Goal: Task Accomplishment & Management: Manage account settings

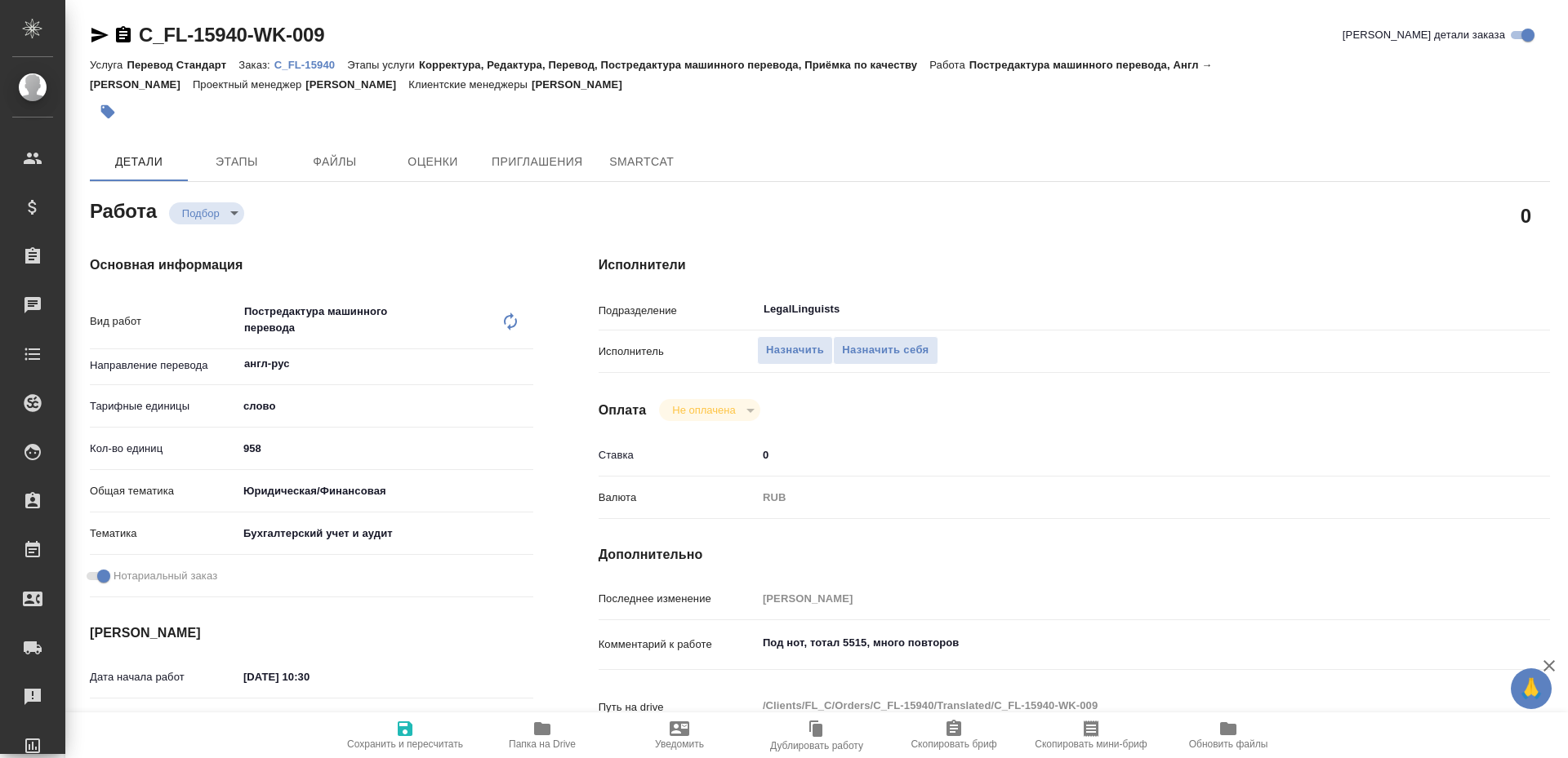
click at [539, 723] on icon "button" at bounding box center [542, 729] width 16 height 13
click at [882, 354] on span "Назначить себя" at bounding box center [884, 350] width 87 height 19
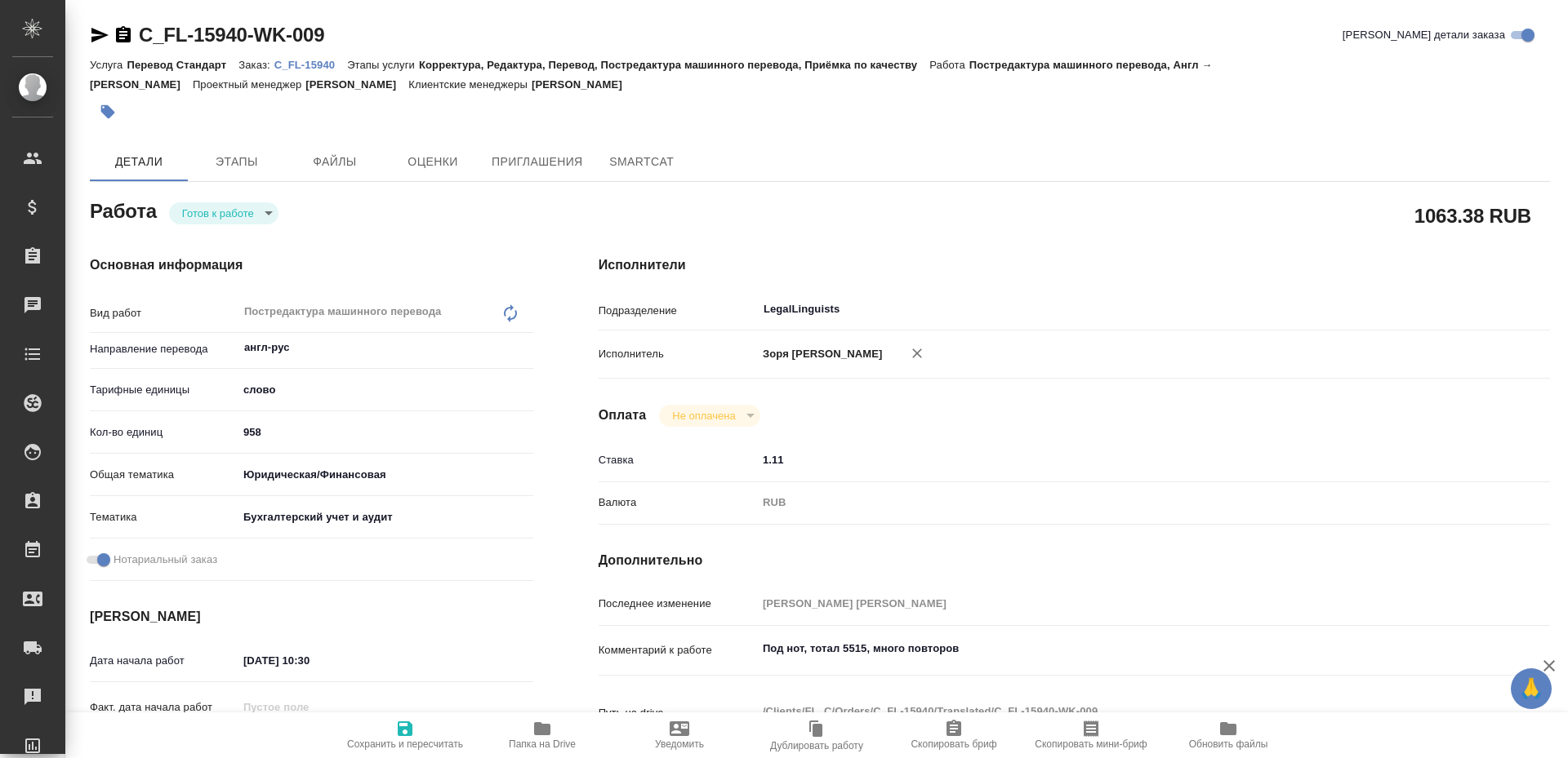
type textarea "x"
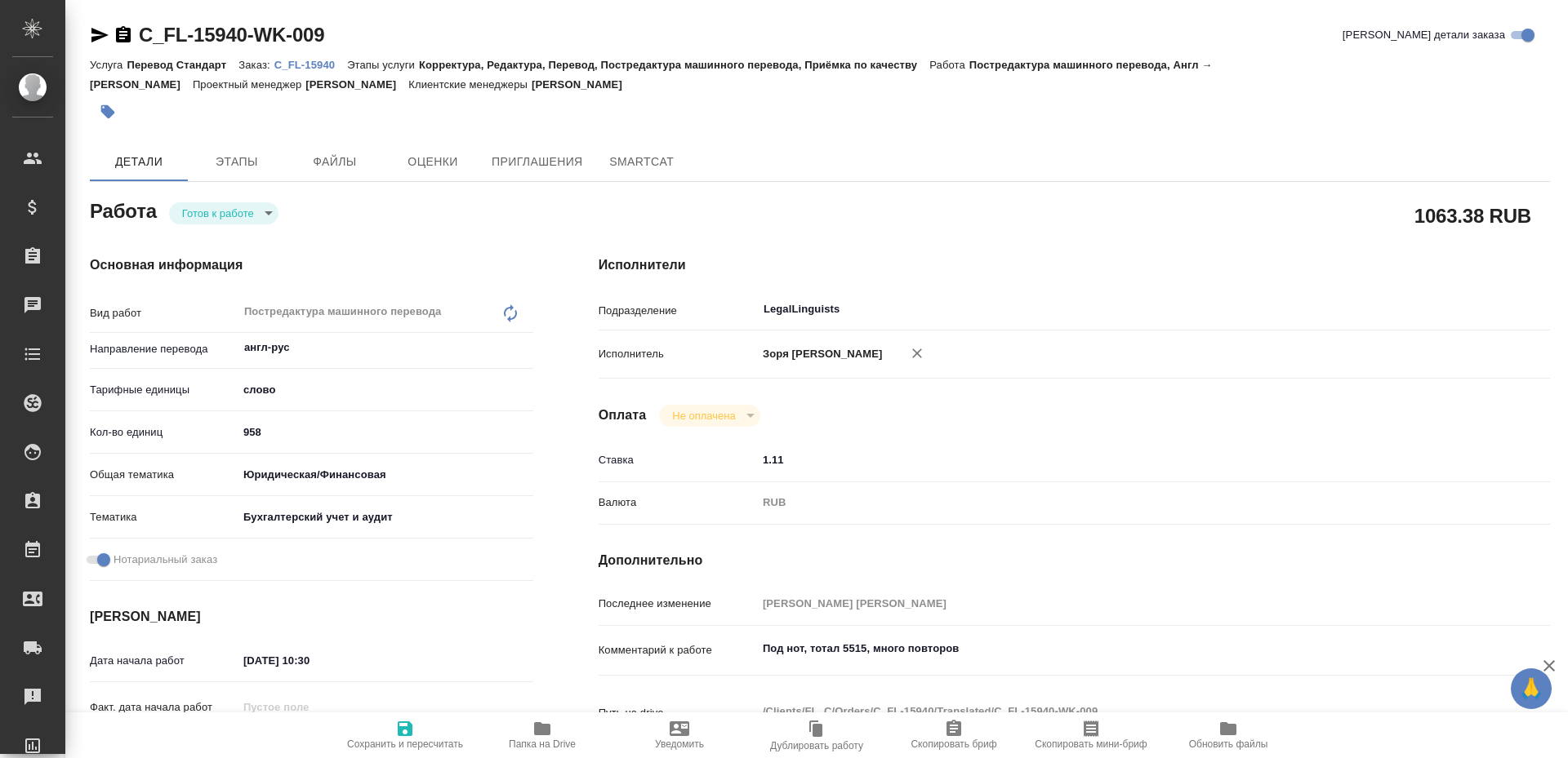
type textarea "x"
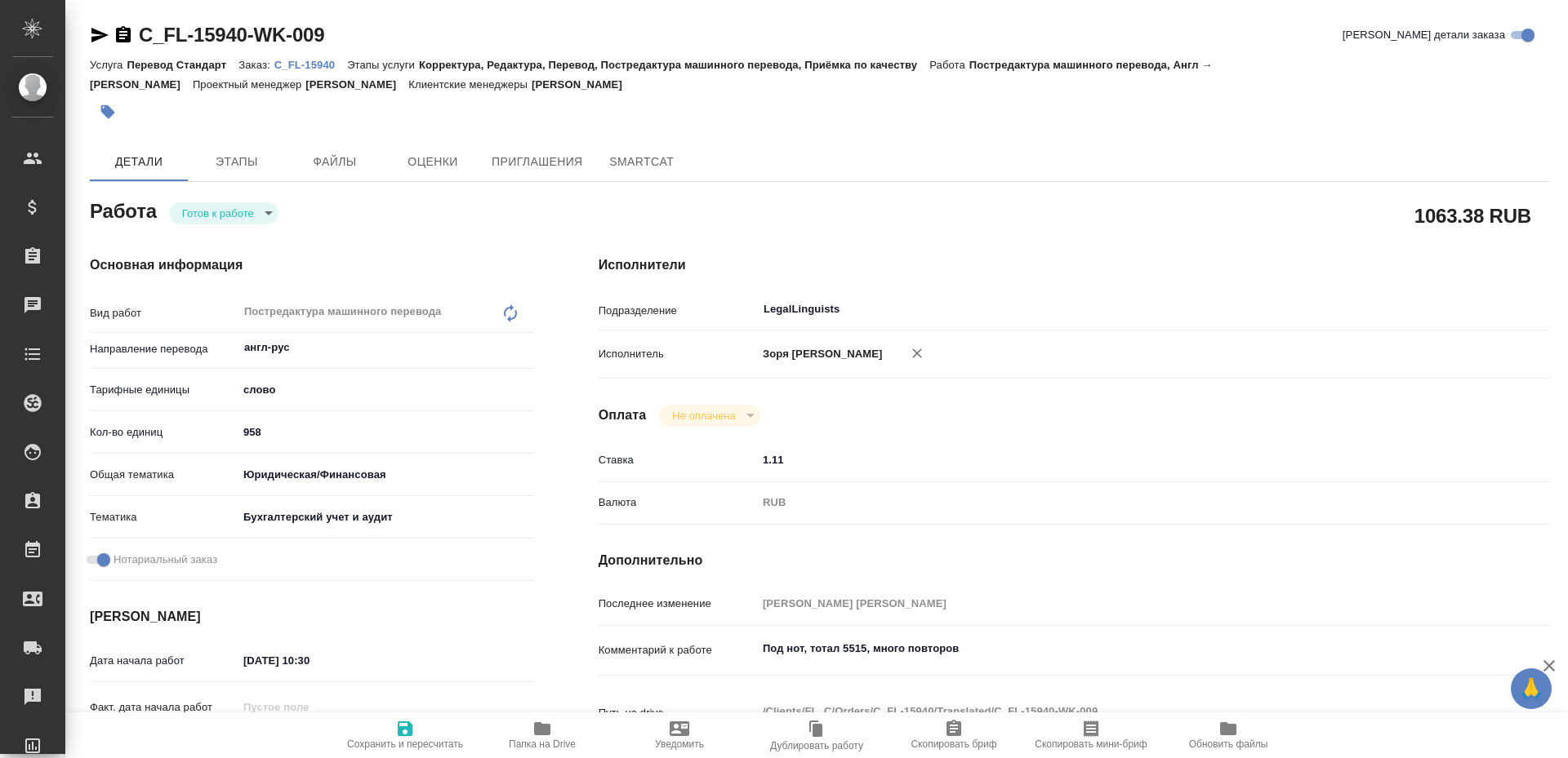
type textarea "x"
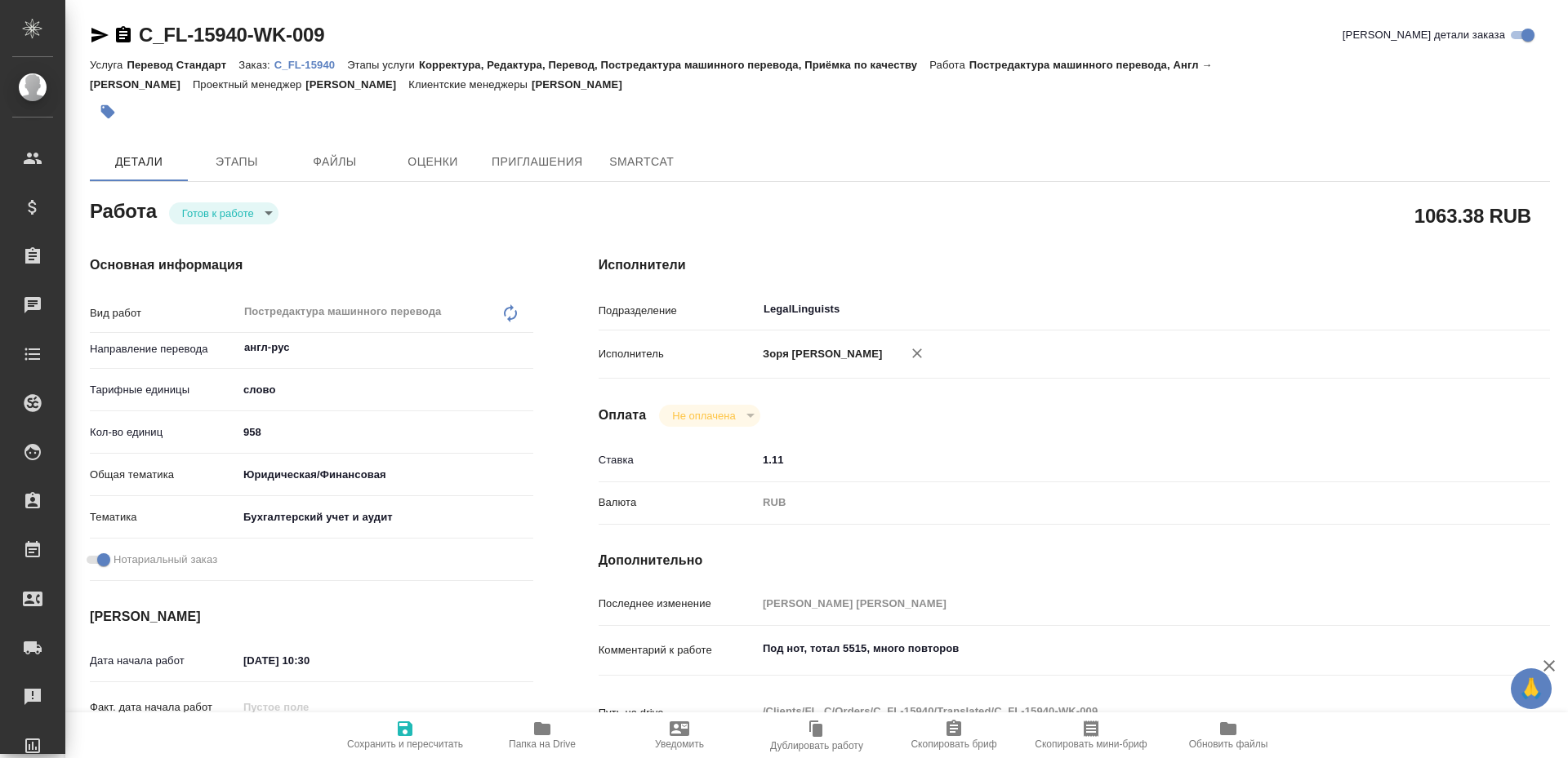
type textarea "x"
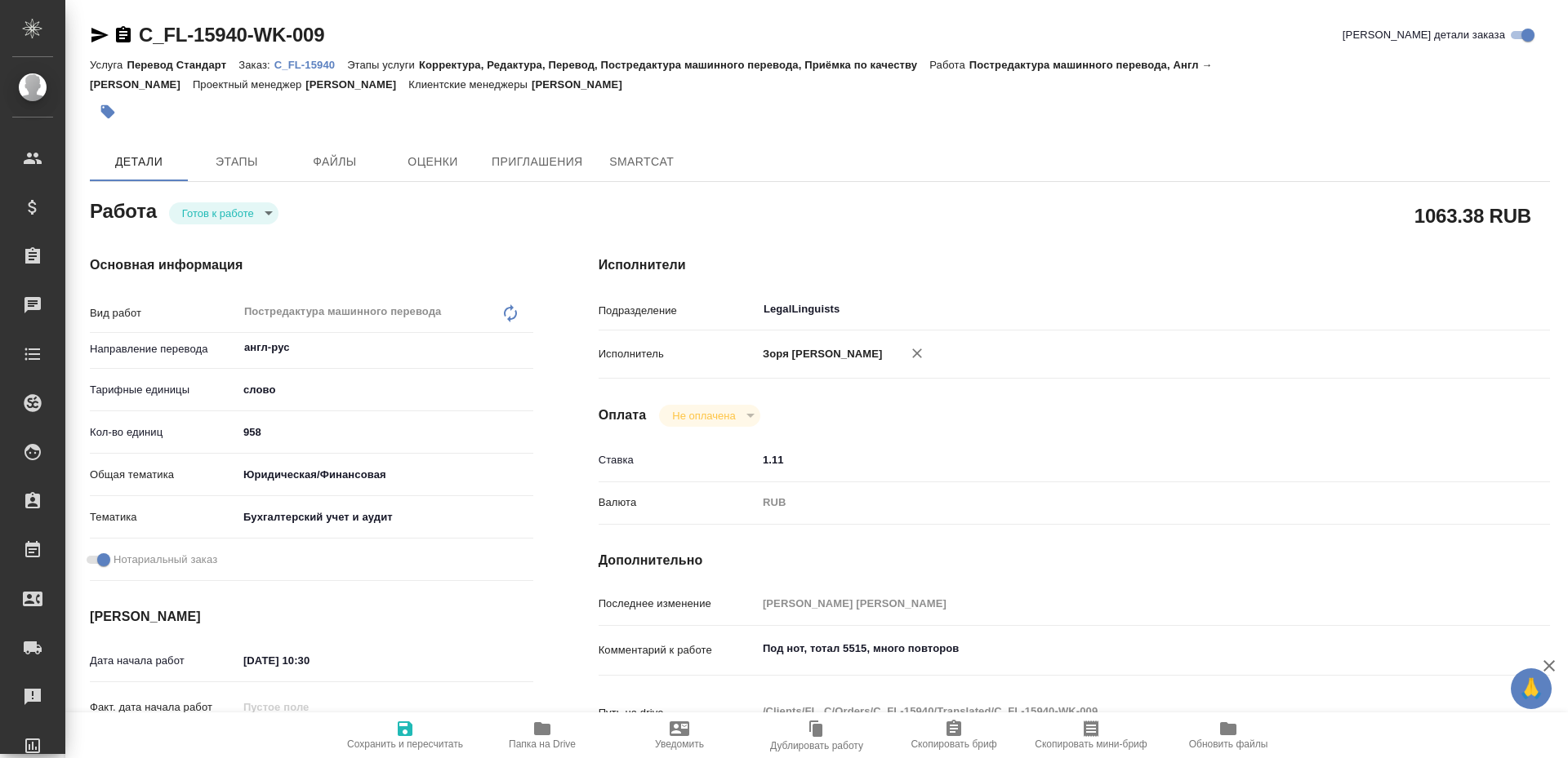
type textarea "x"
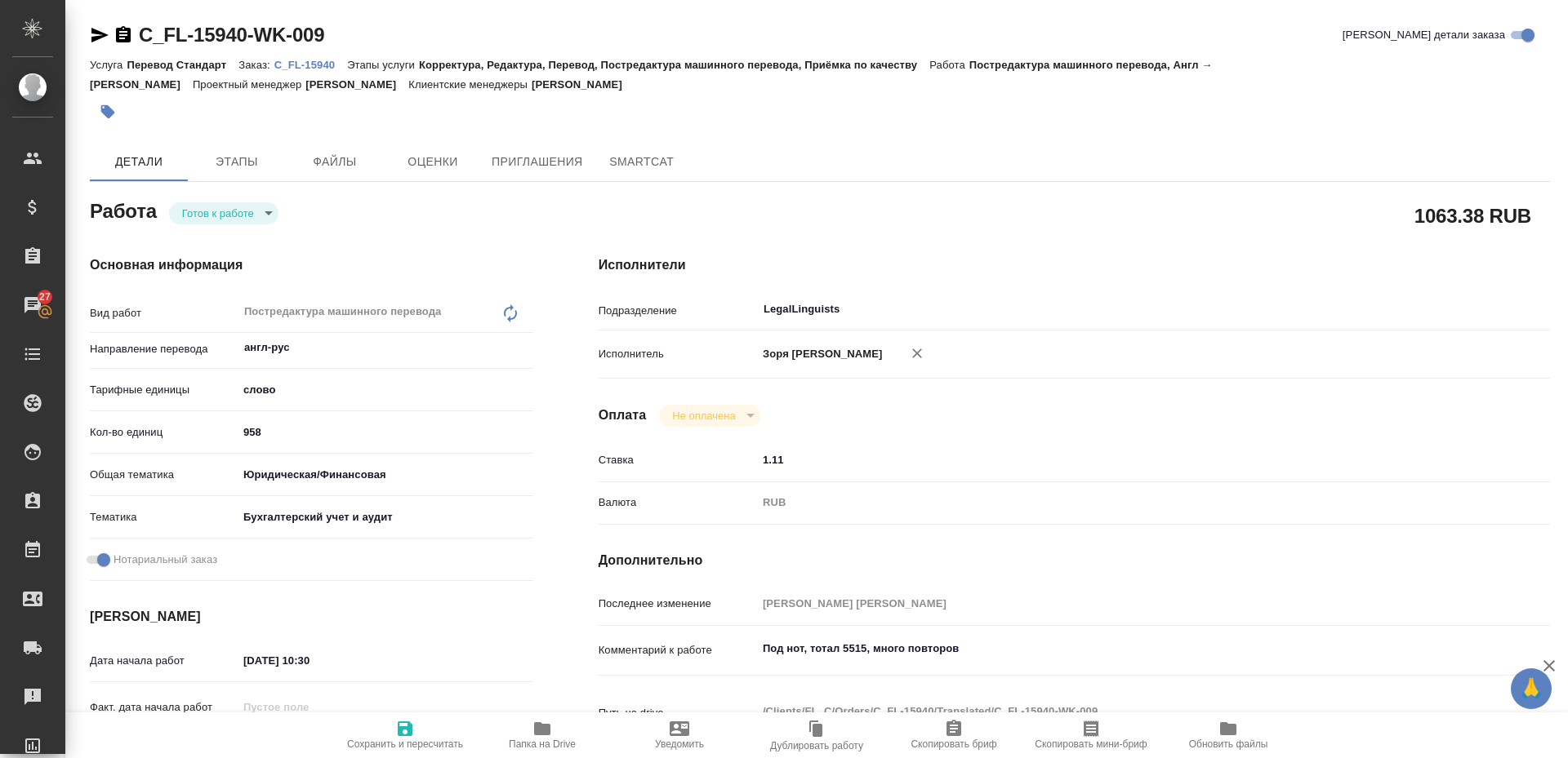
type textarea "x"
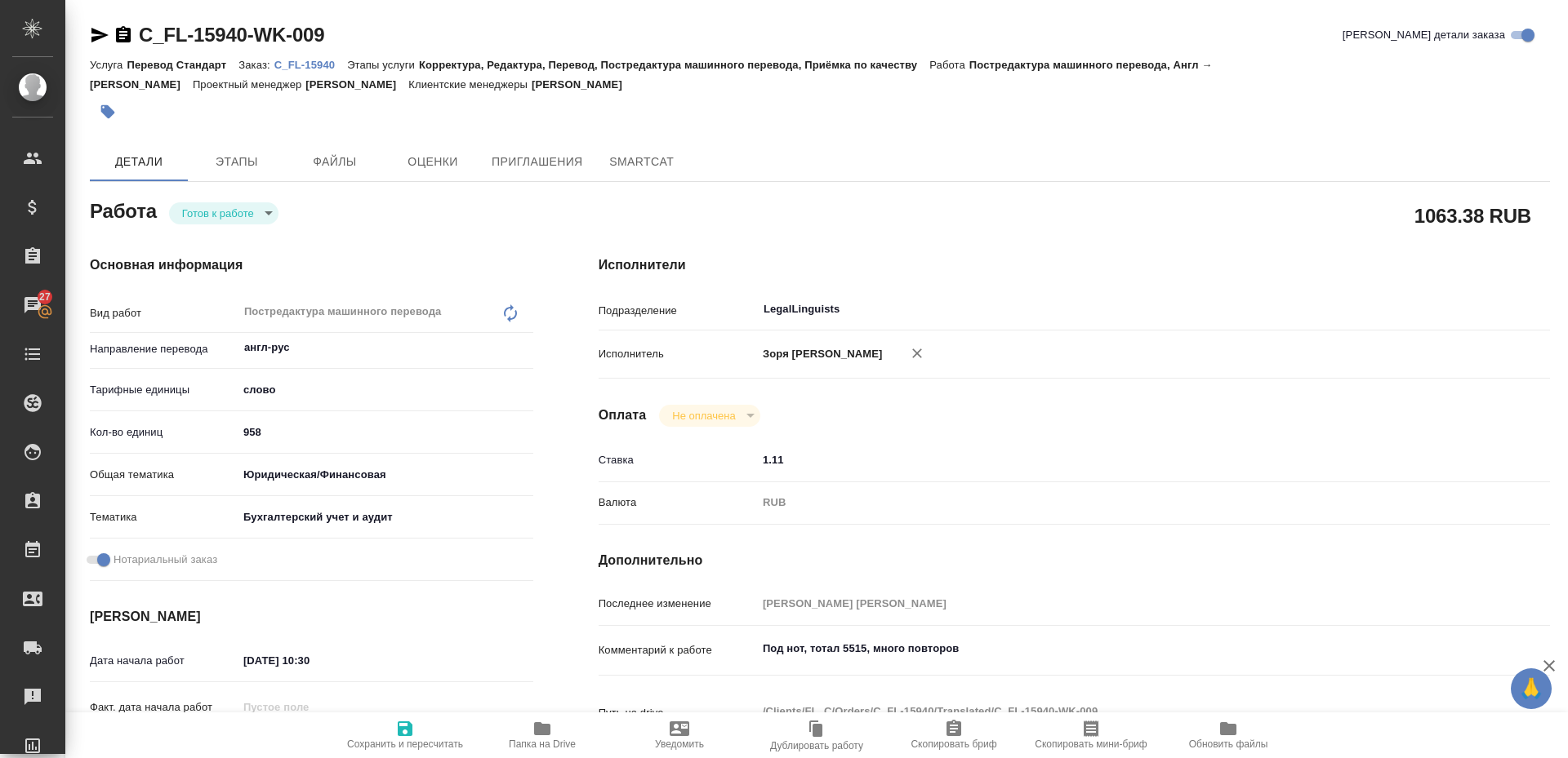
type textarea "x"
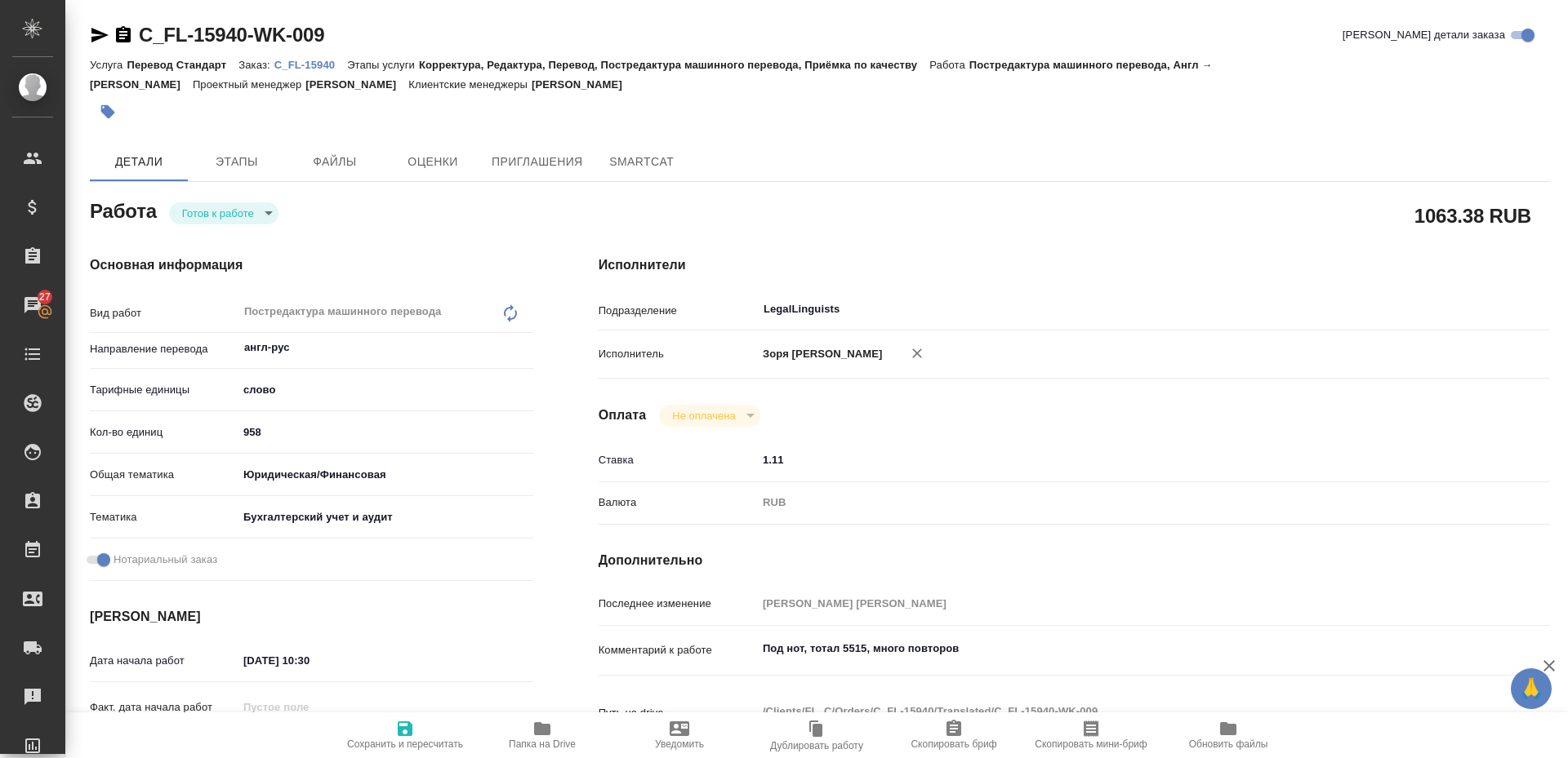
type textarea "x"
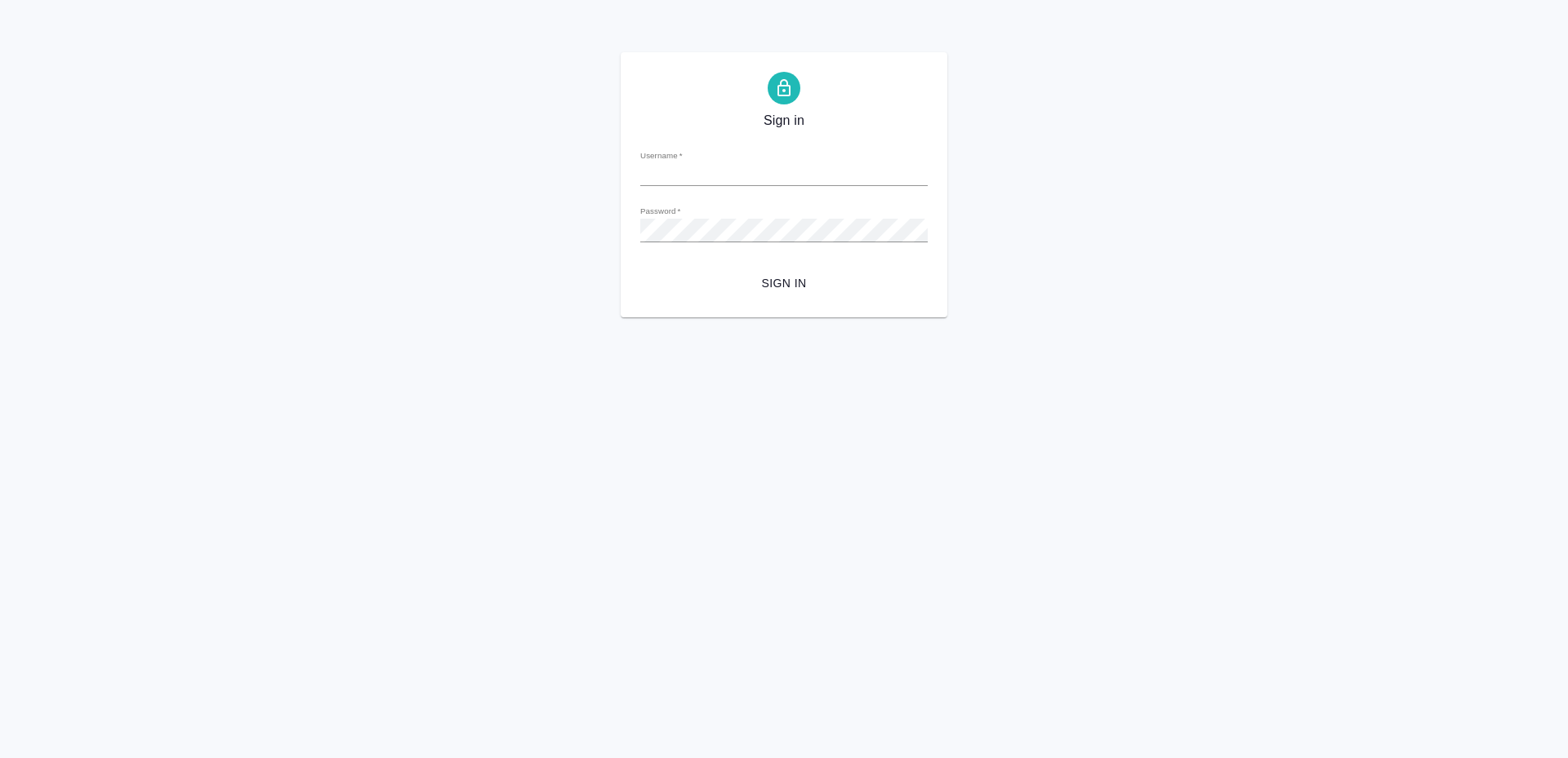
type input "t.zoria@awatera.com"
click at [743, 272] on button "Sign in" at bounding box center [784, 284] width 288 height 30
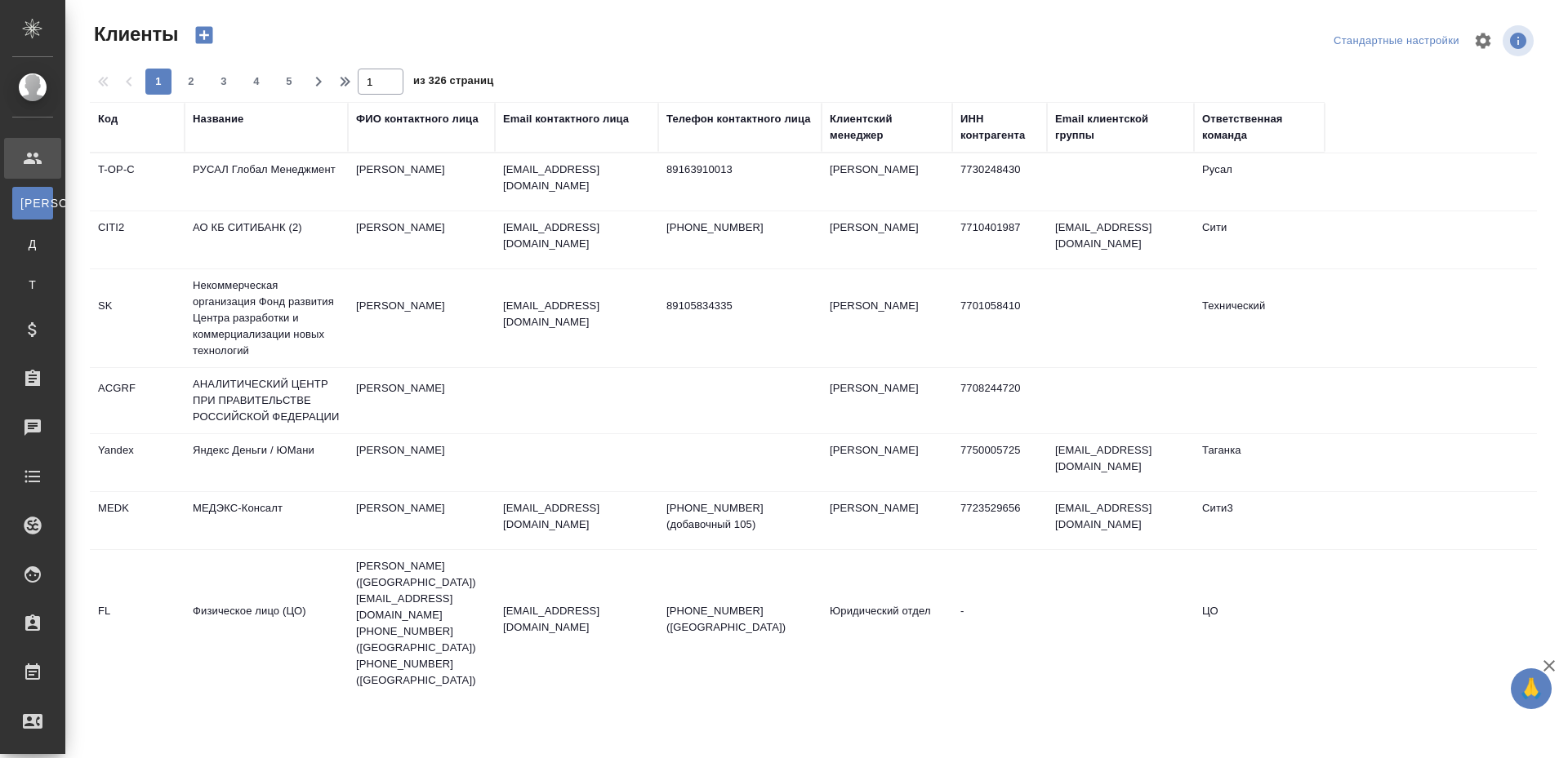
select select "RU"
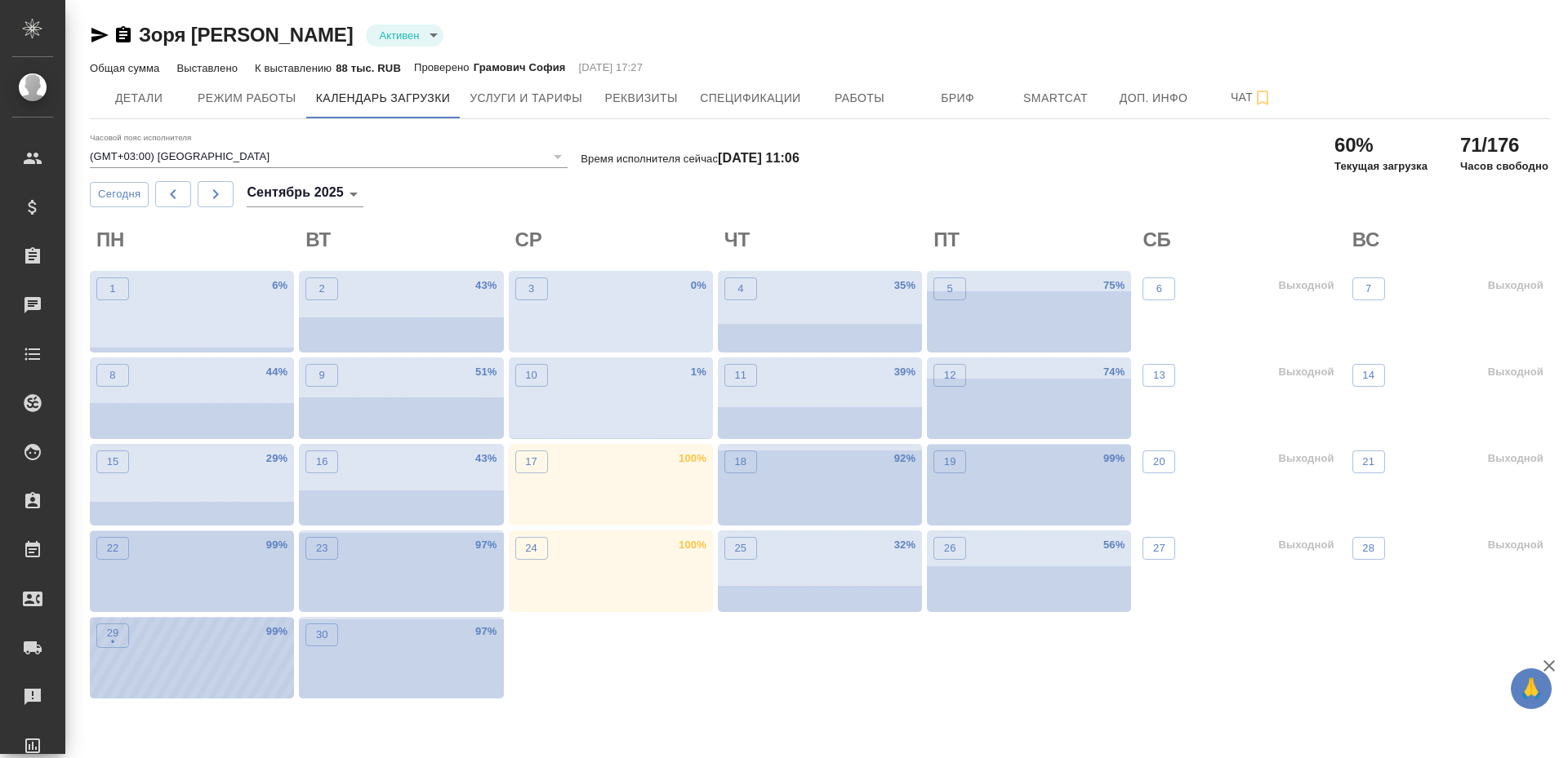
click at [149, 650] on div "29 • 99 %" at bounding box center [191, 657] width 205 height 81
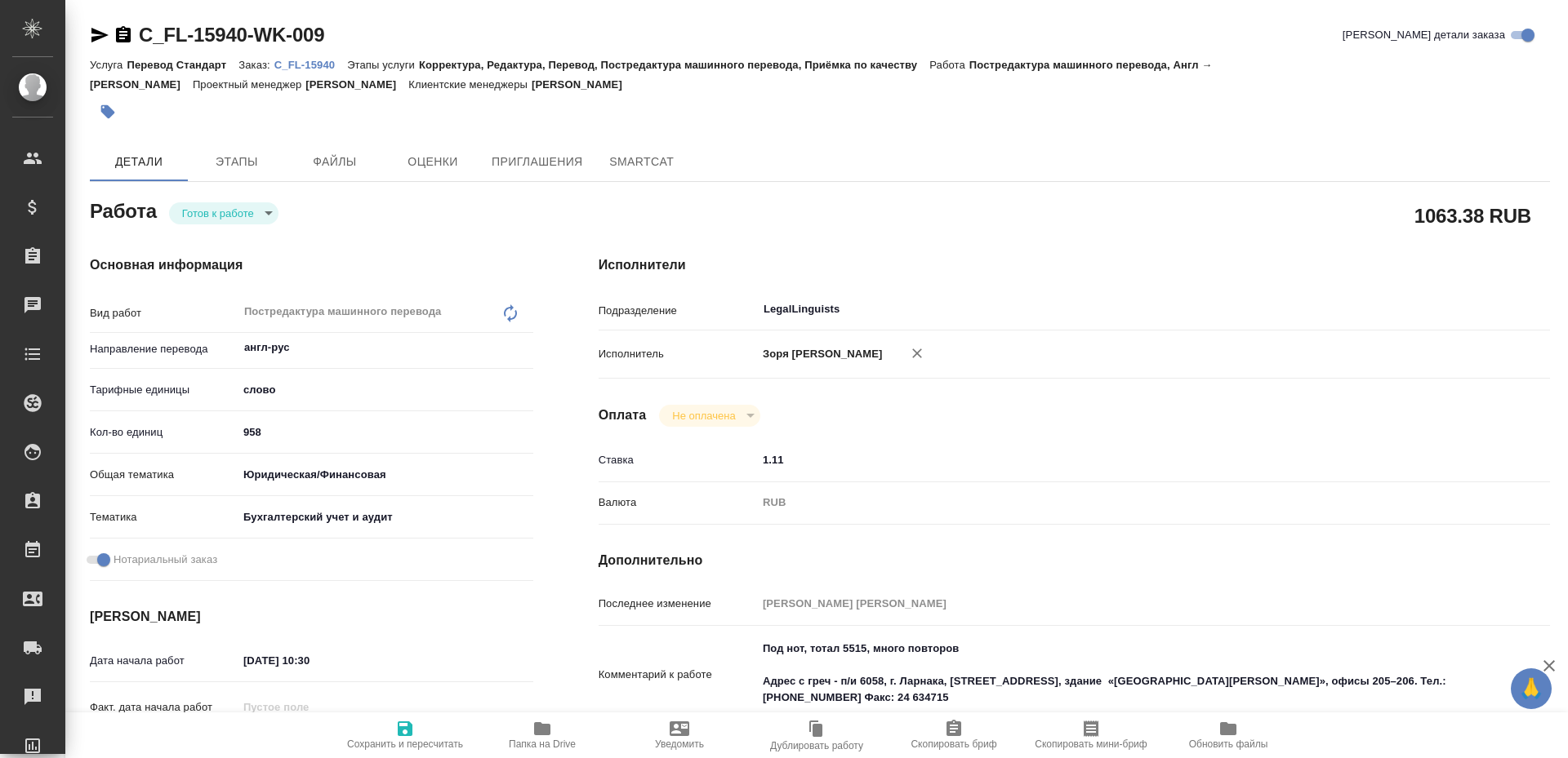
type textarea "x"
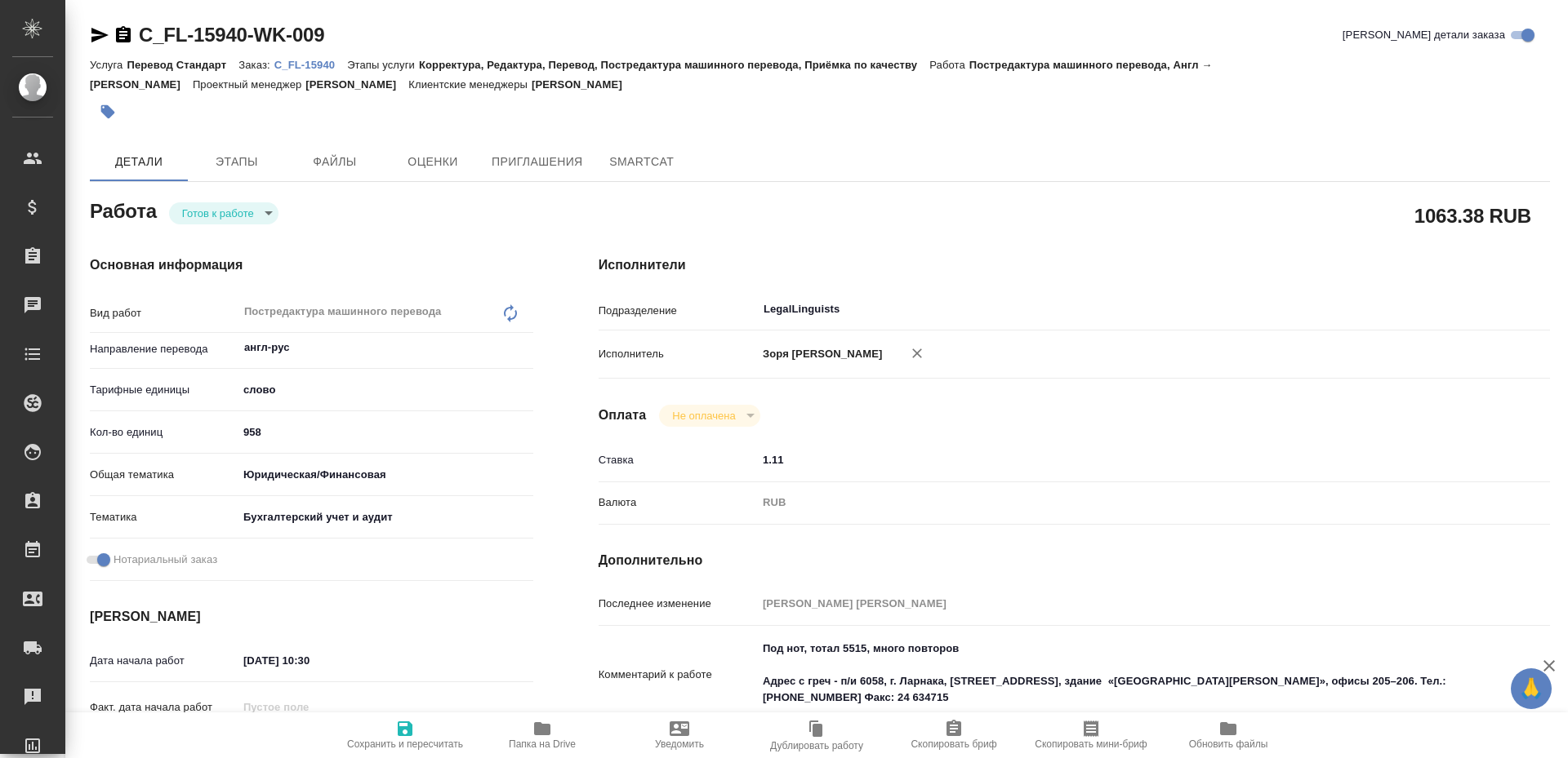
type textarea "x"
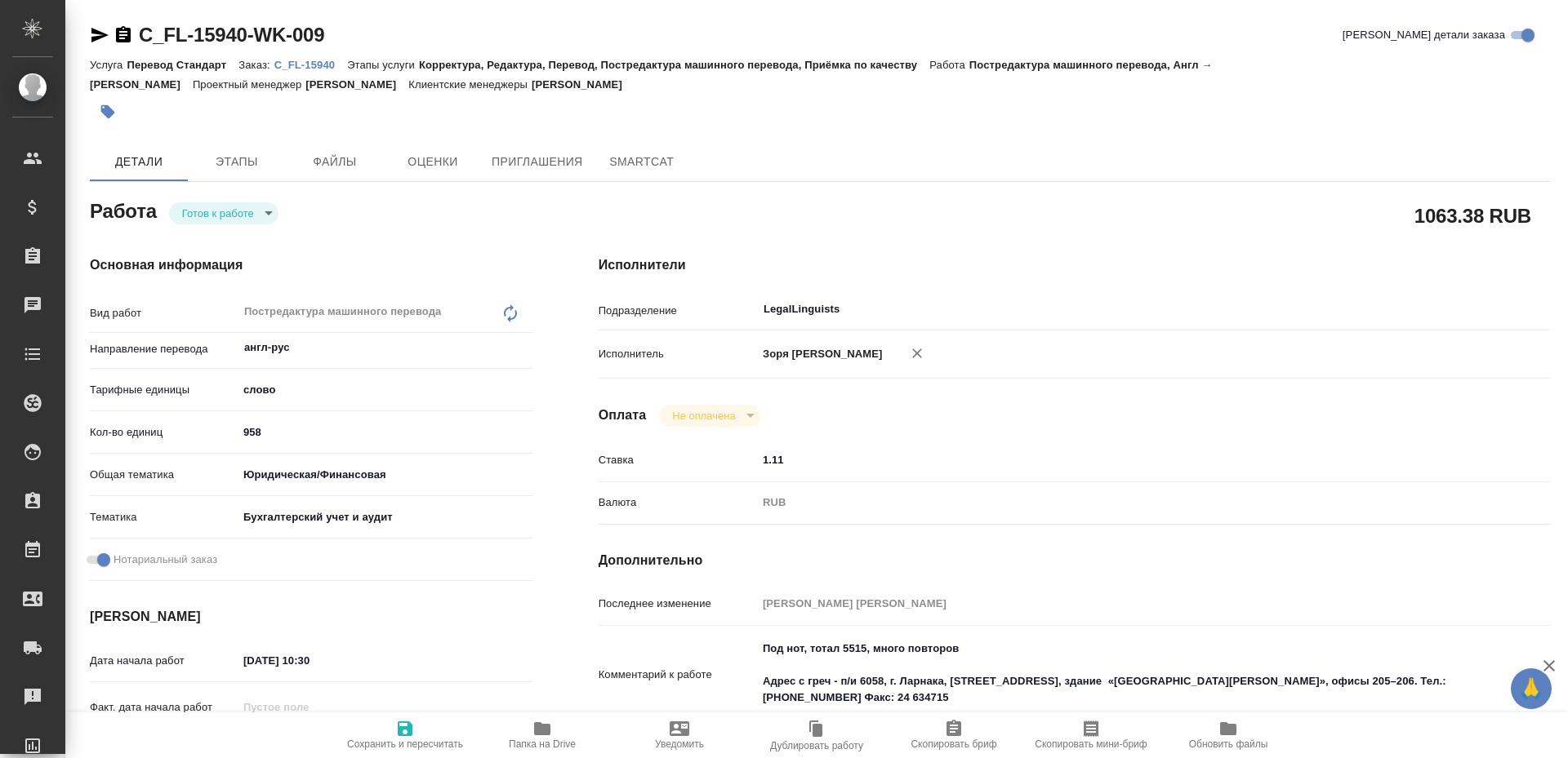
type textarea "x"
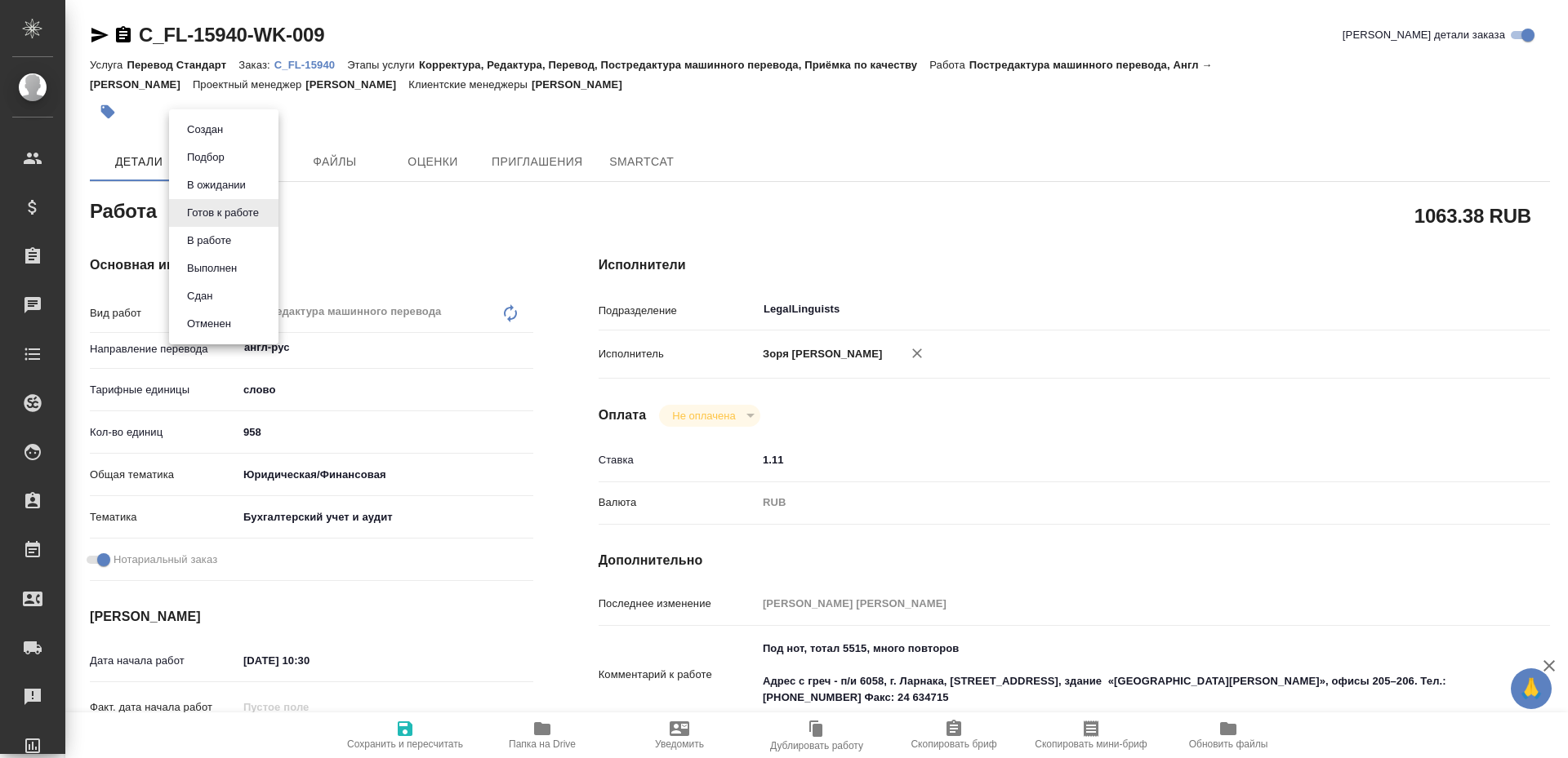
click at [218, 221] on body "🙏 .cls-1 fill:#fff; AWATERA Zoria Tatiana Клиенты Спецификации Заказы Чаты Todo…" at bounding box center [784, 379] width 1568 height 758
click at [218, 242] on button "В работе" at bounding box center [209, 240] width 54 height 18
type textarea "x"
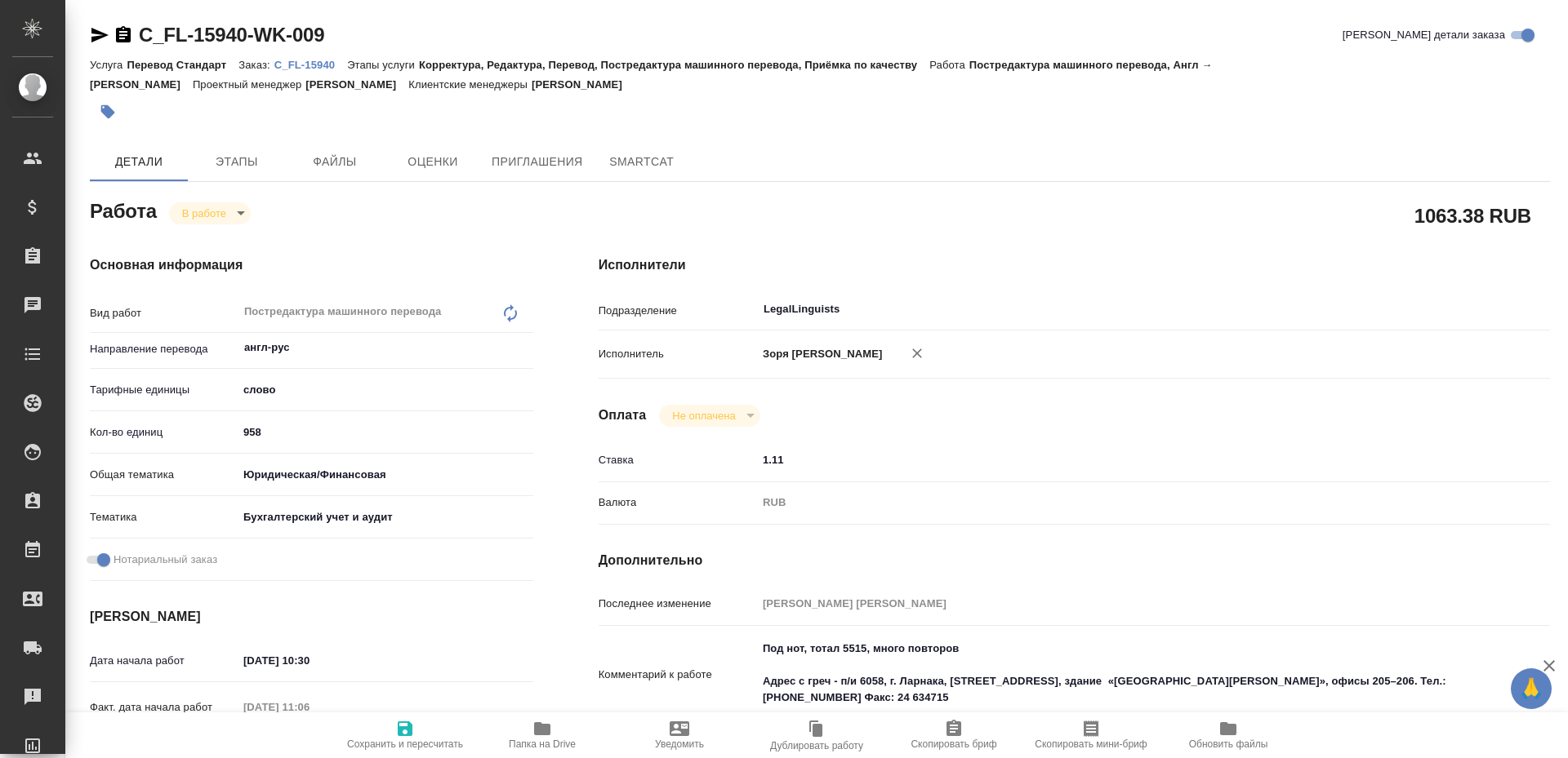
type textarea "x"
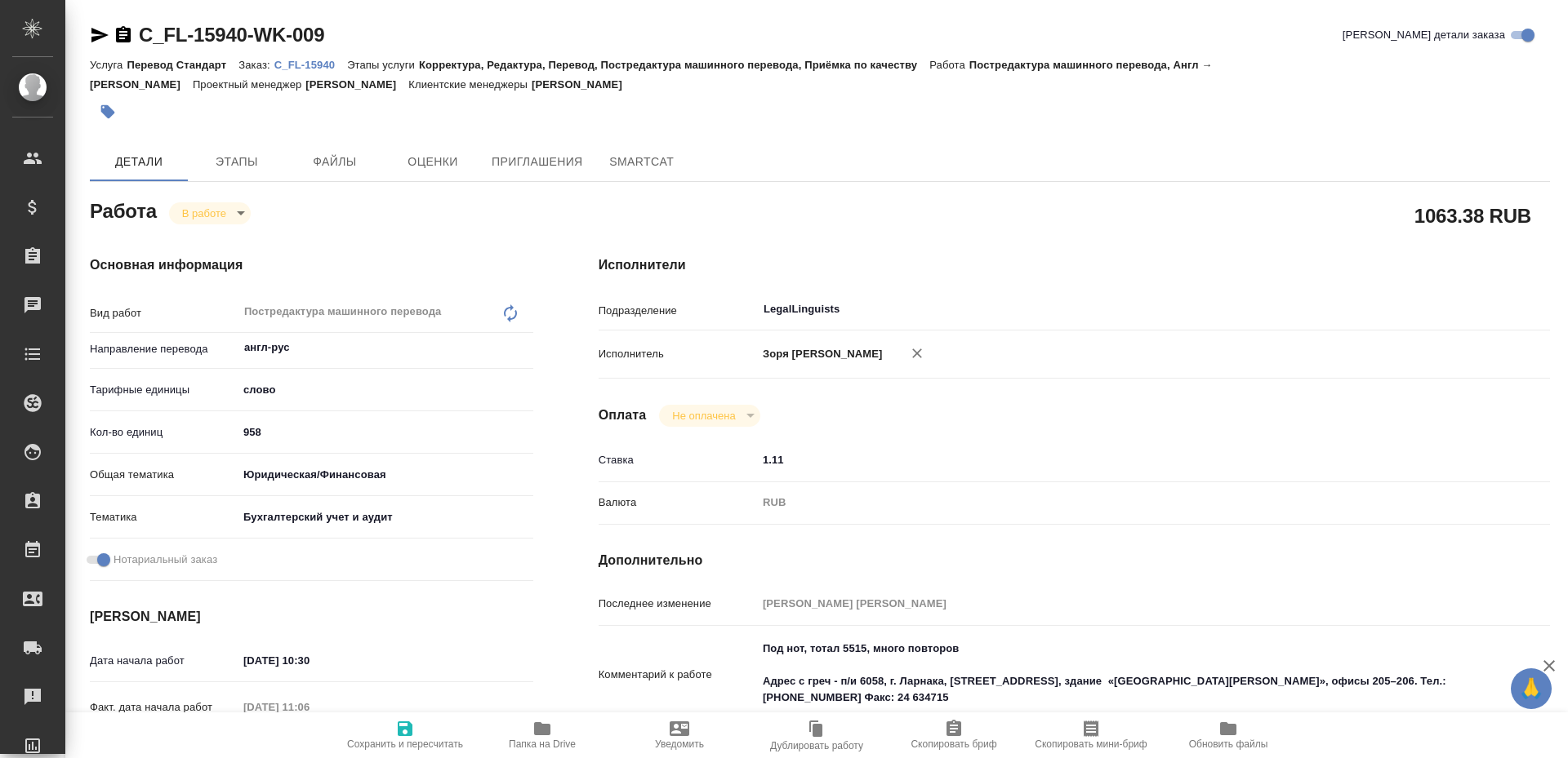
type textarea "x"
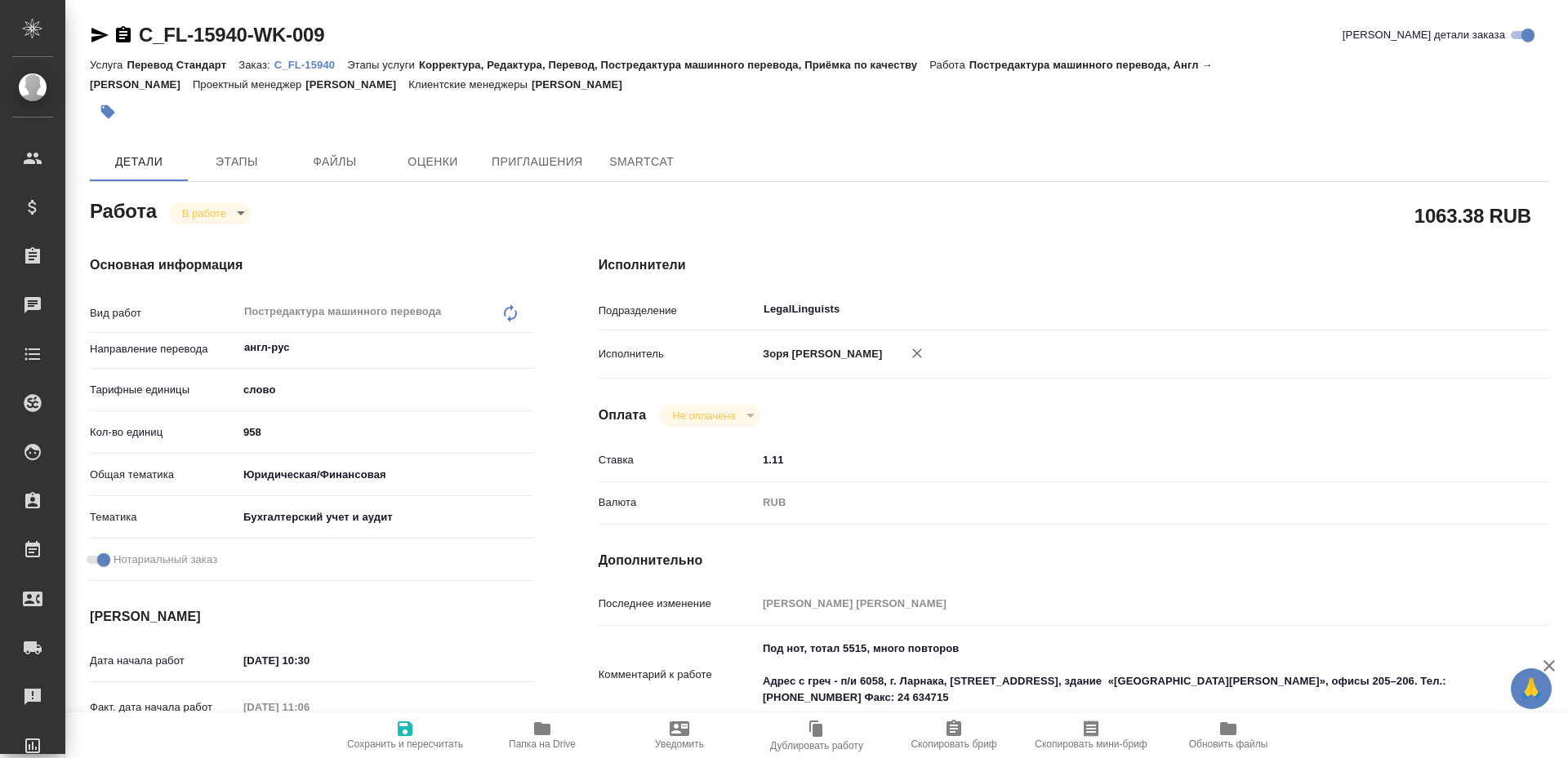
type textarea "x"
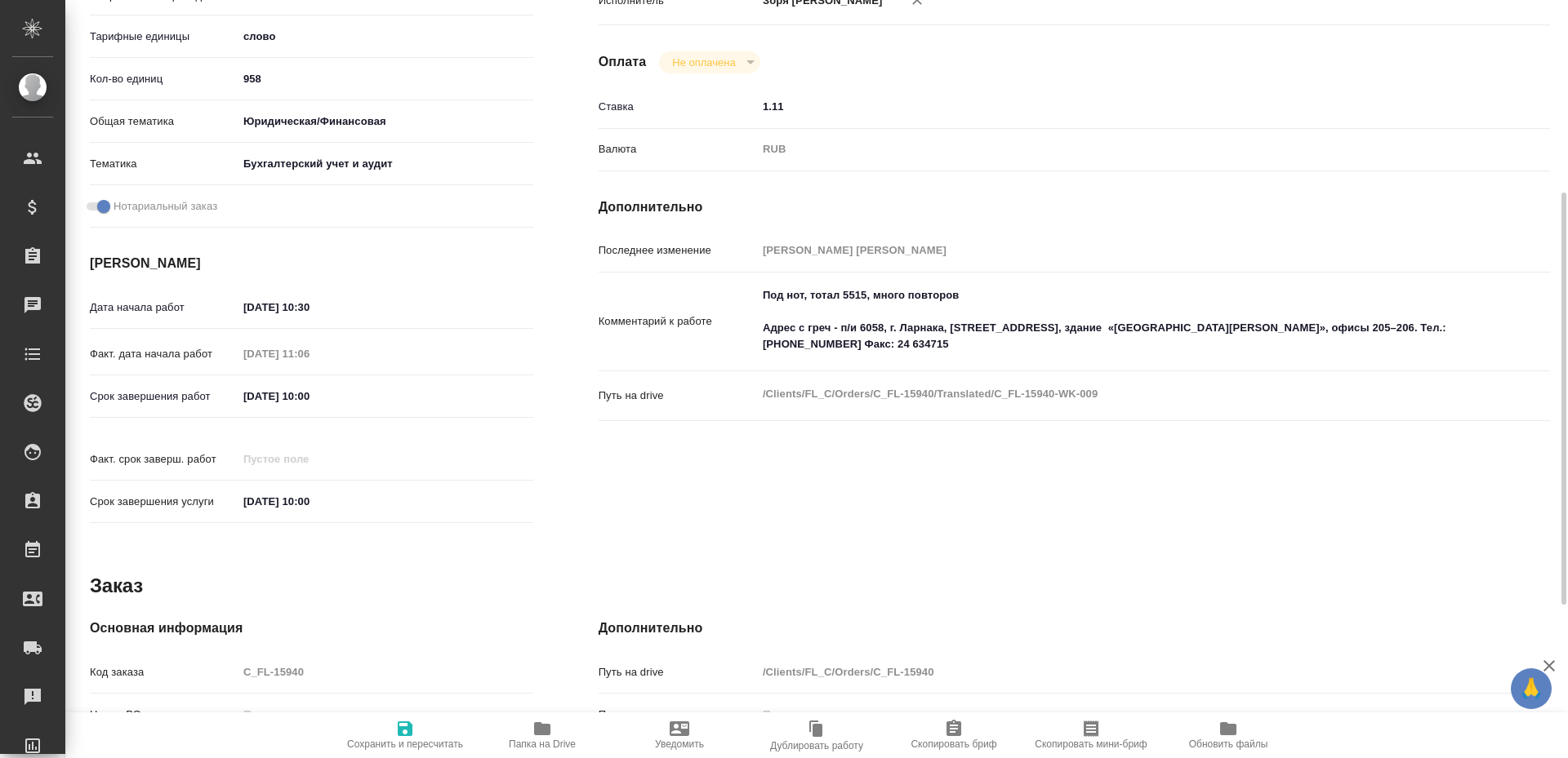
type textarea "x"
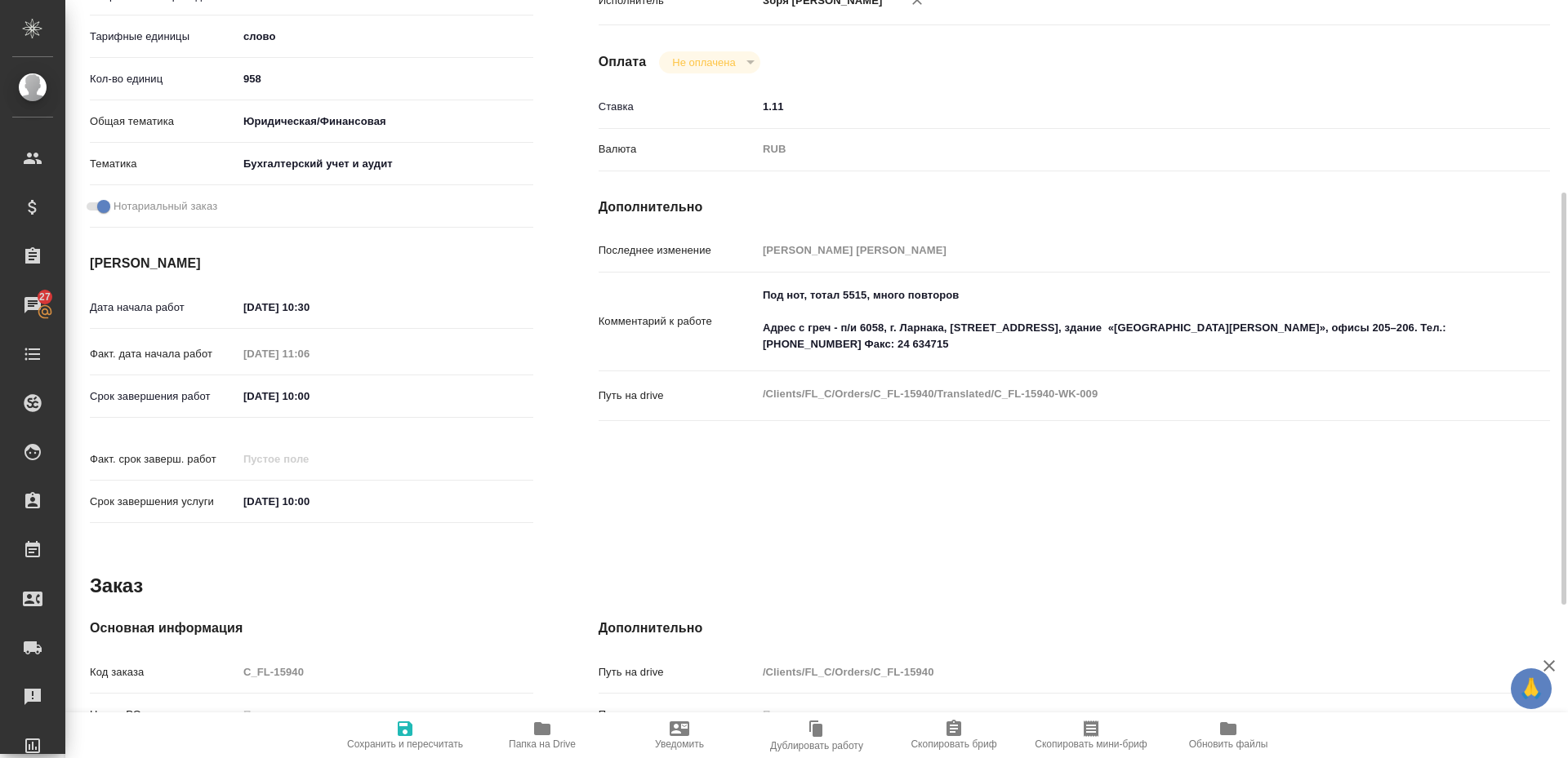
click at [546, 736] on icon "button" at bounding box center [542, 729] width 16 height 13
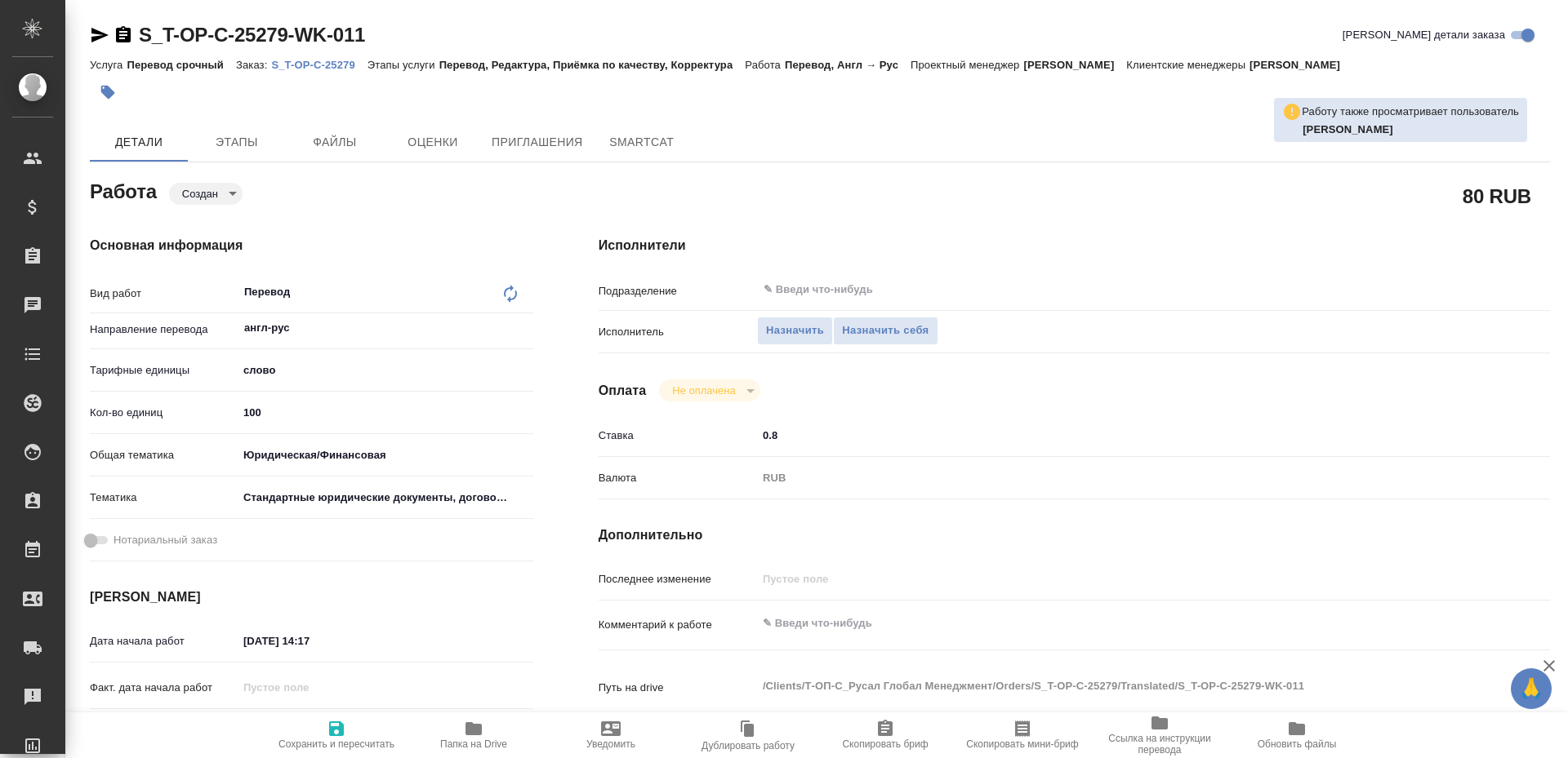
click at [467, 731] on icon "button" at bounding box center [473, 729] width 16 height 13
click at [900, 319] on button "Назначить себя" at bounding box center [885, 330] width 105 height 29
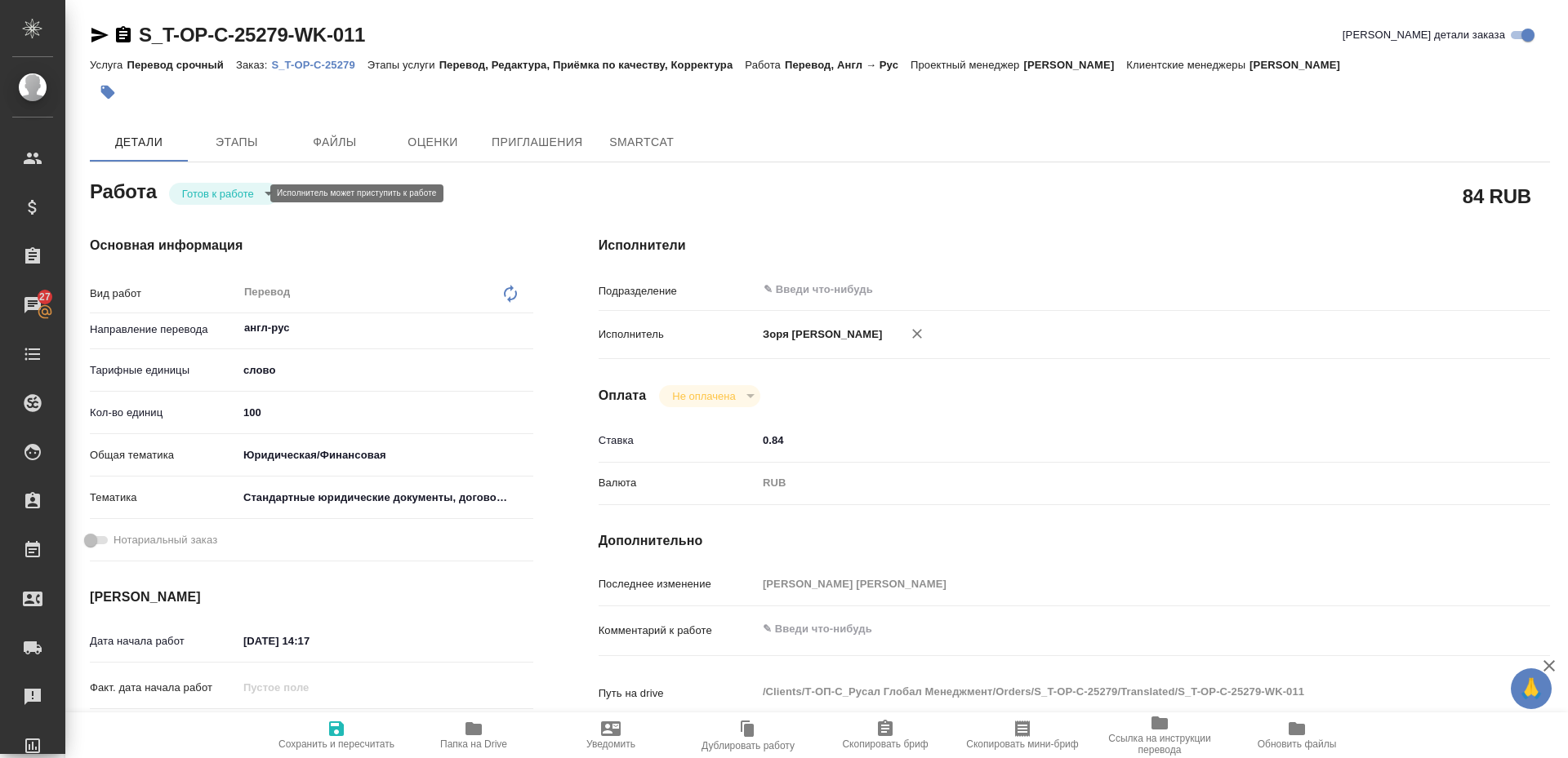
click at [218, 191] on body "🙏 .cls-1 fill:#fff; AWATERA [PERSON_NAME] Спецификации Заказы 27 Чаты Todo Прое…" at bounding box center [784, 379] width 1568 height 758
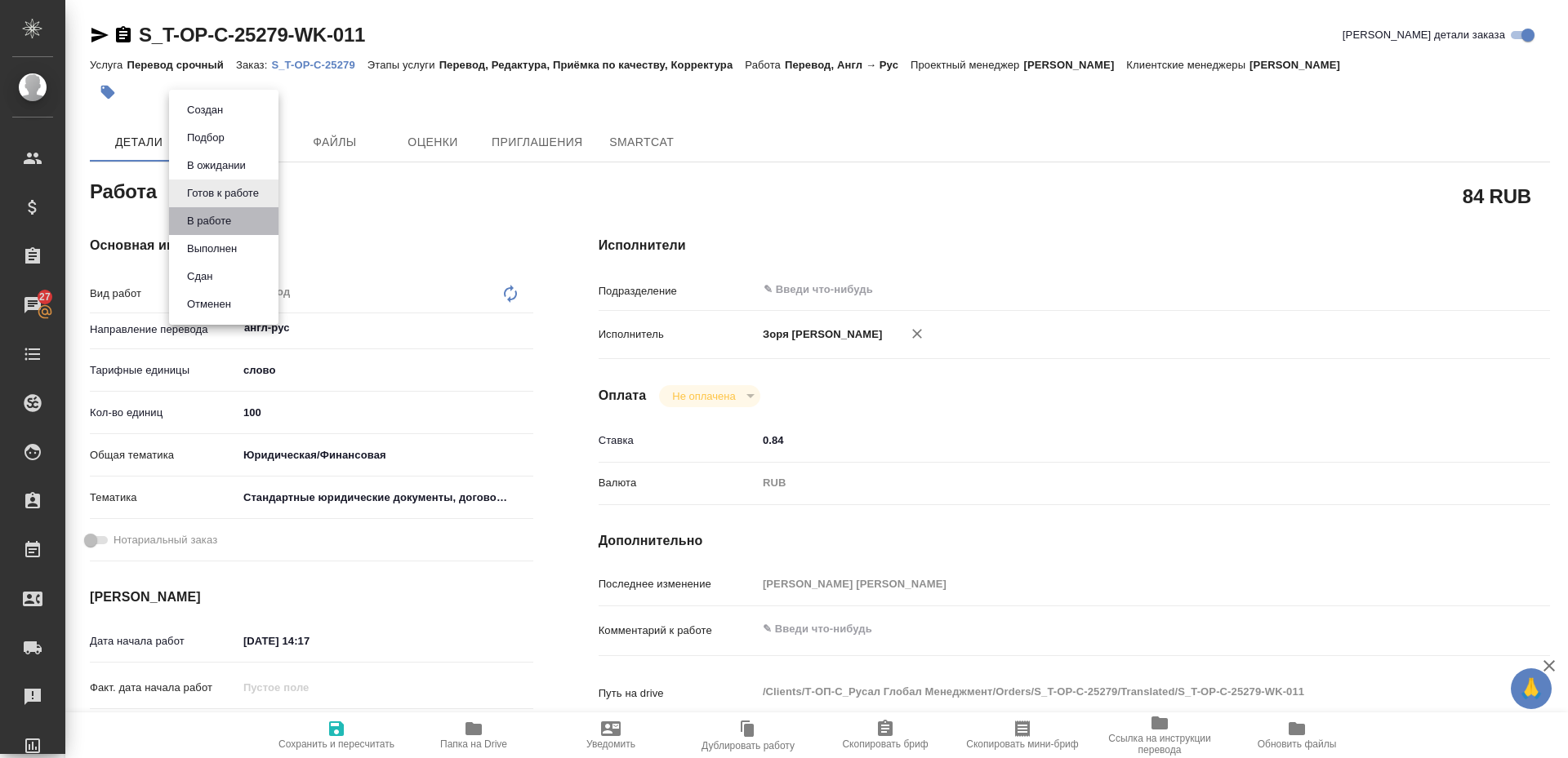
click at [212, 211] on li "В работе" at bounding box center [223, 221] width 109 height 28
type textarea "x"
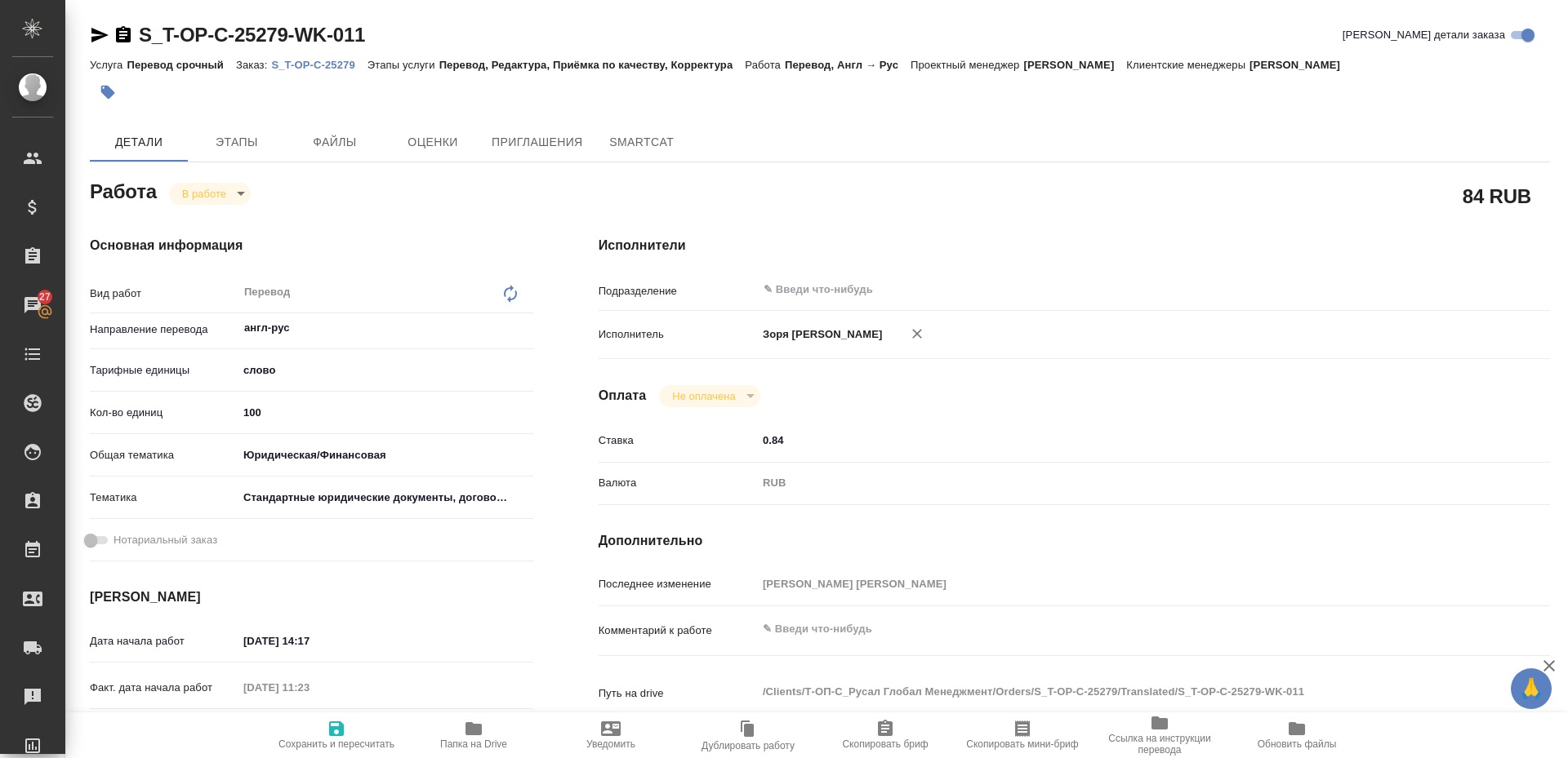
type textarea "x"
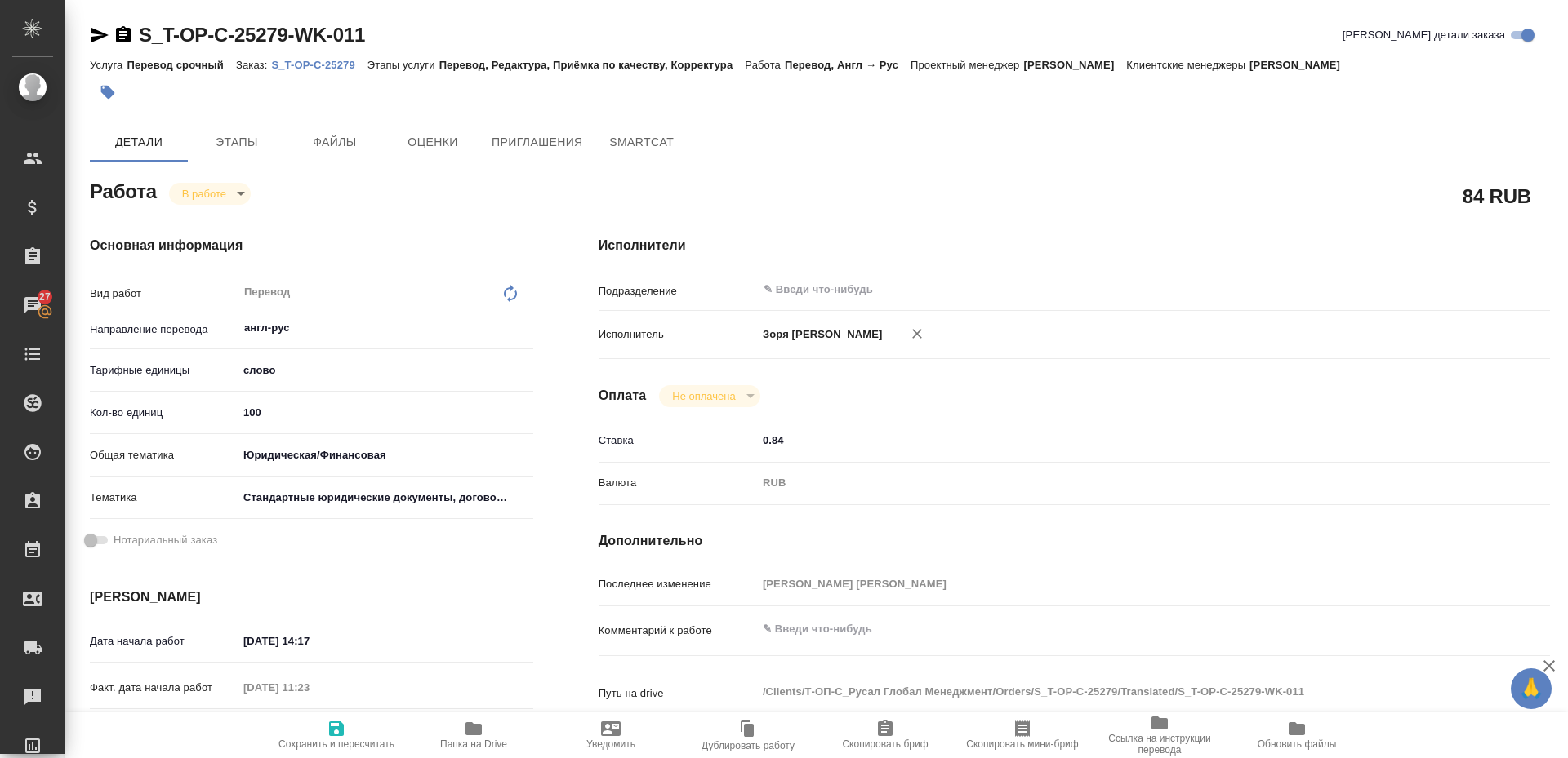
type textarea "x"
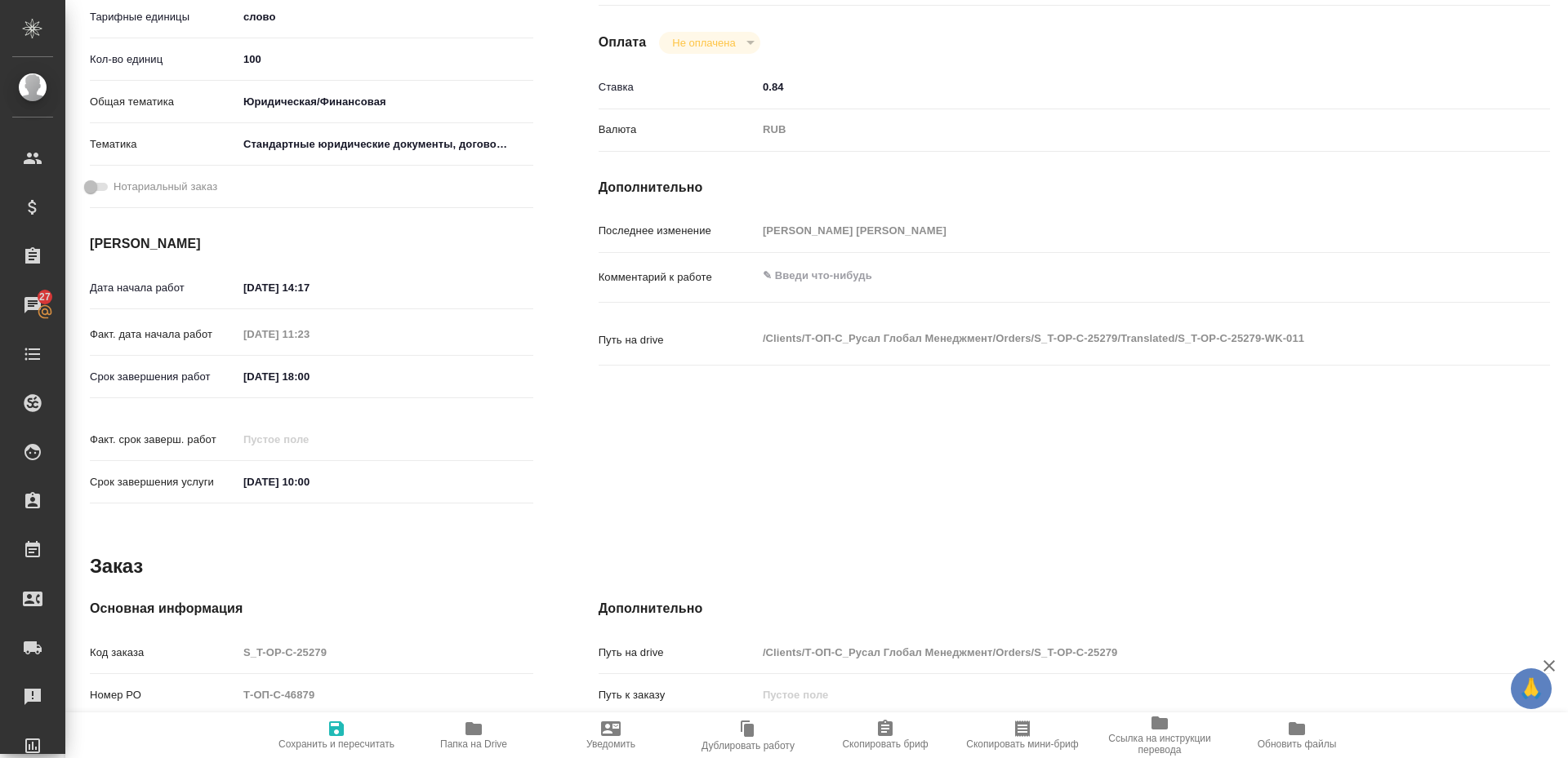
click at [446, 736] on span "Папка на Drive" at bounding box center [473, 734] width 118 height 31
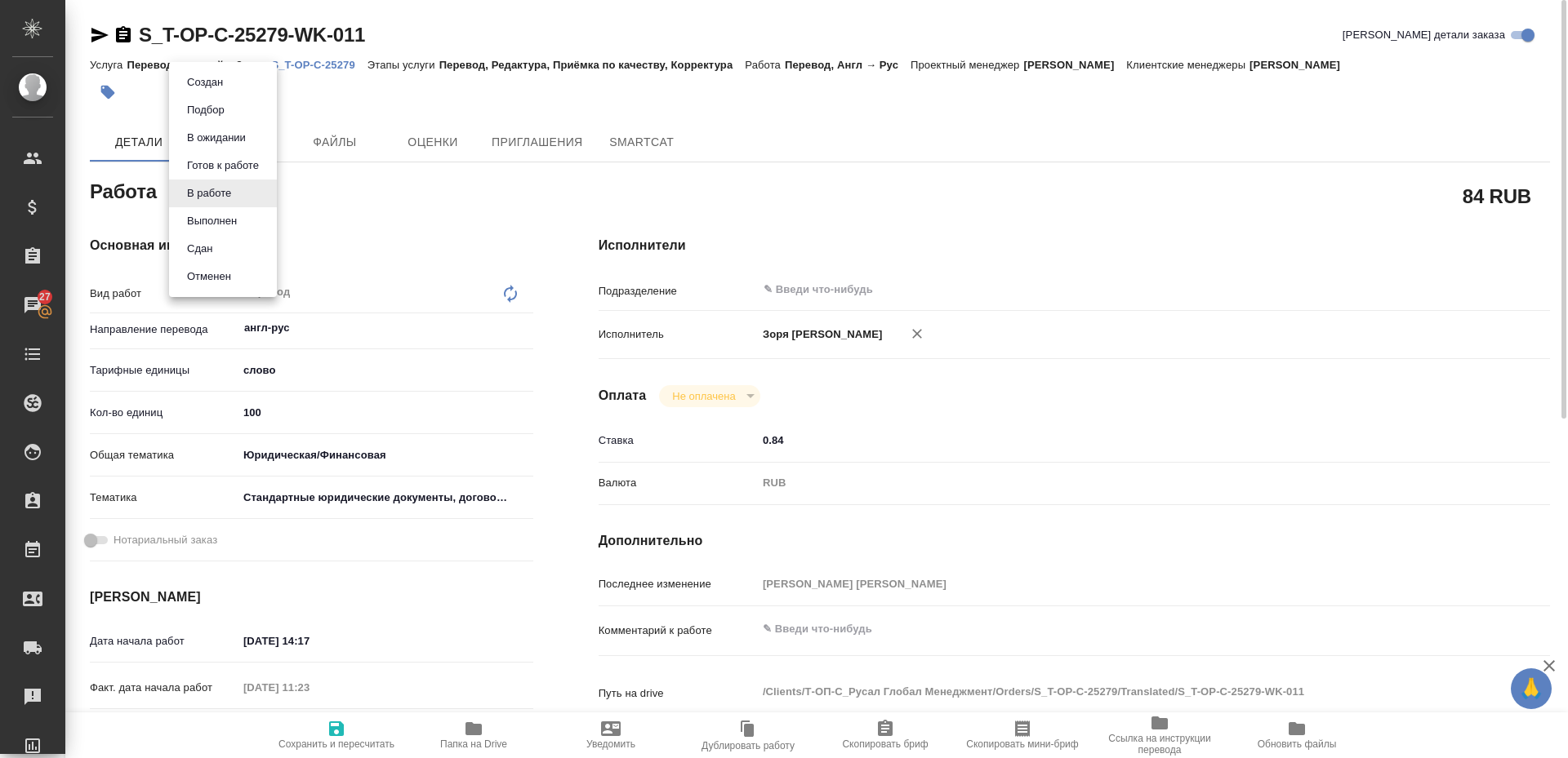
click at [223, 189] on body "🙏 .cls-1 fill:#fff; AWATERA [PERSON_NAME] Спецификации Заказы 27 Чаты Todo Прое…" at bounding box center [784, 379] width 1568 height 758
click at [218, 231] on li "Выполнен" at bounding box center [222, 221] width 107 height 28
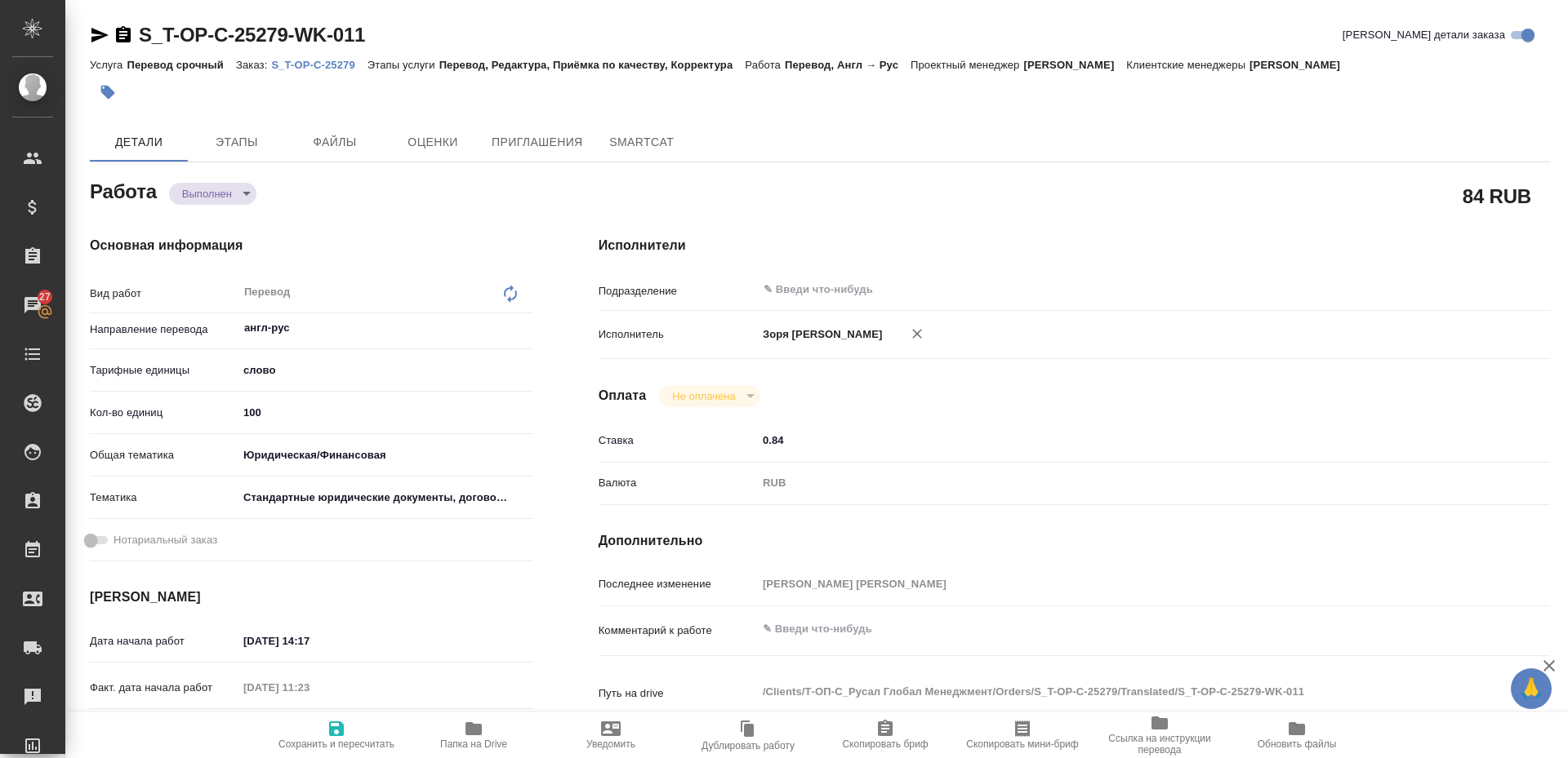
type textarea "x"
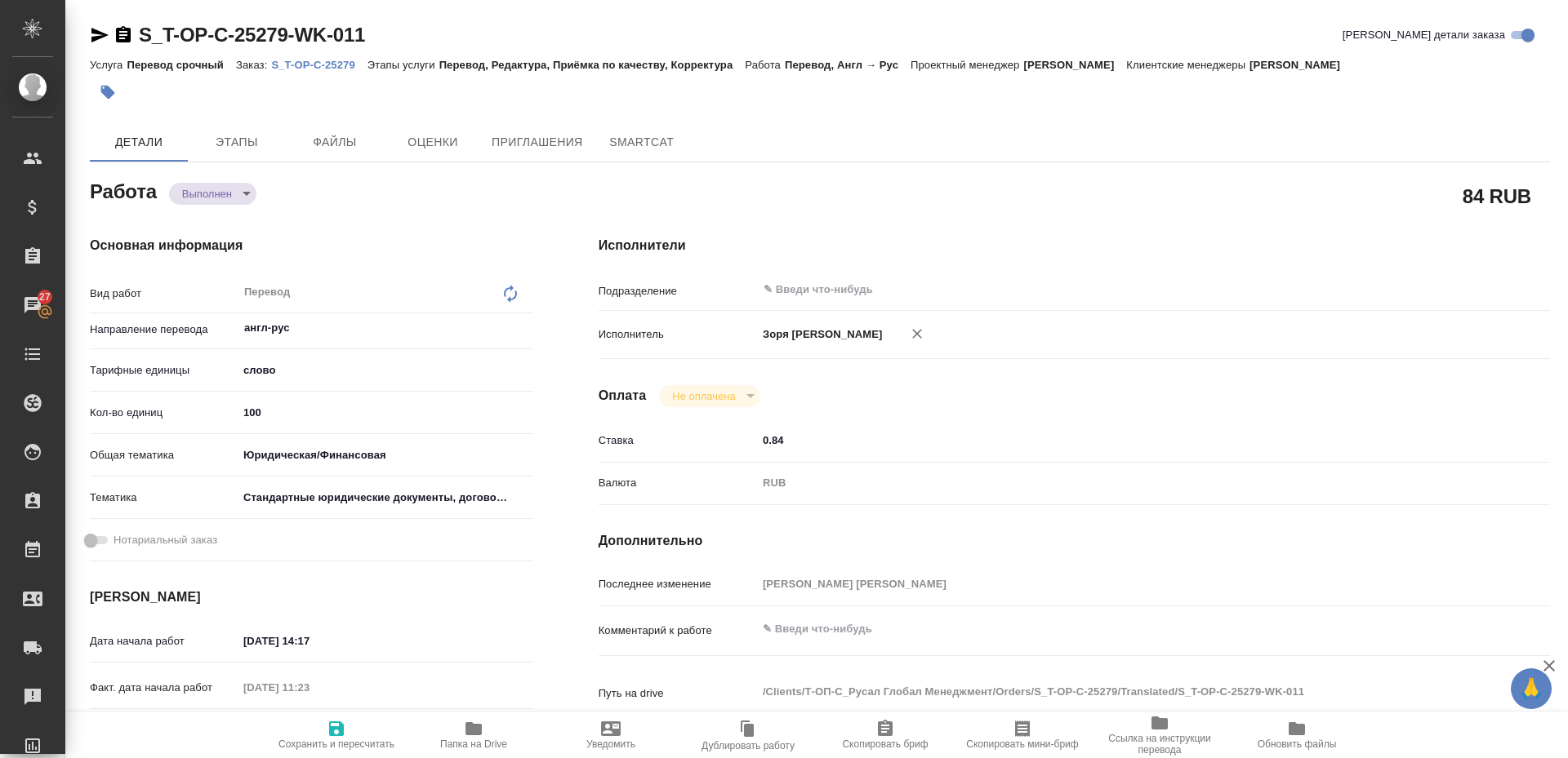
type textarea "x"
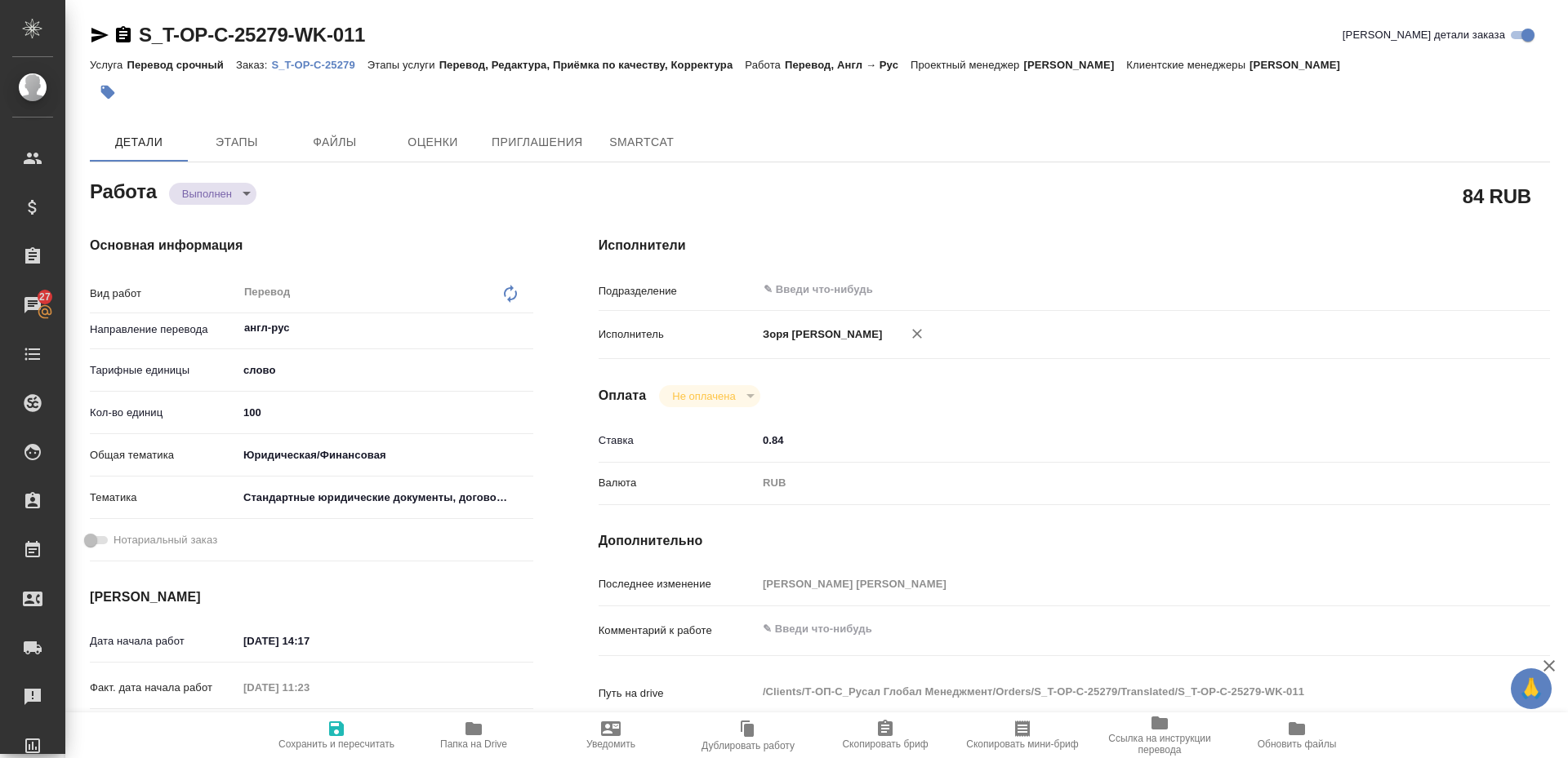
type textarea "x"
